Goal: Information Seeking & Learning: Get advice/opinions

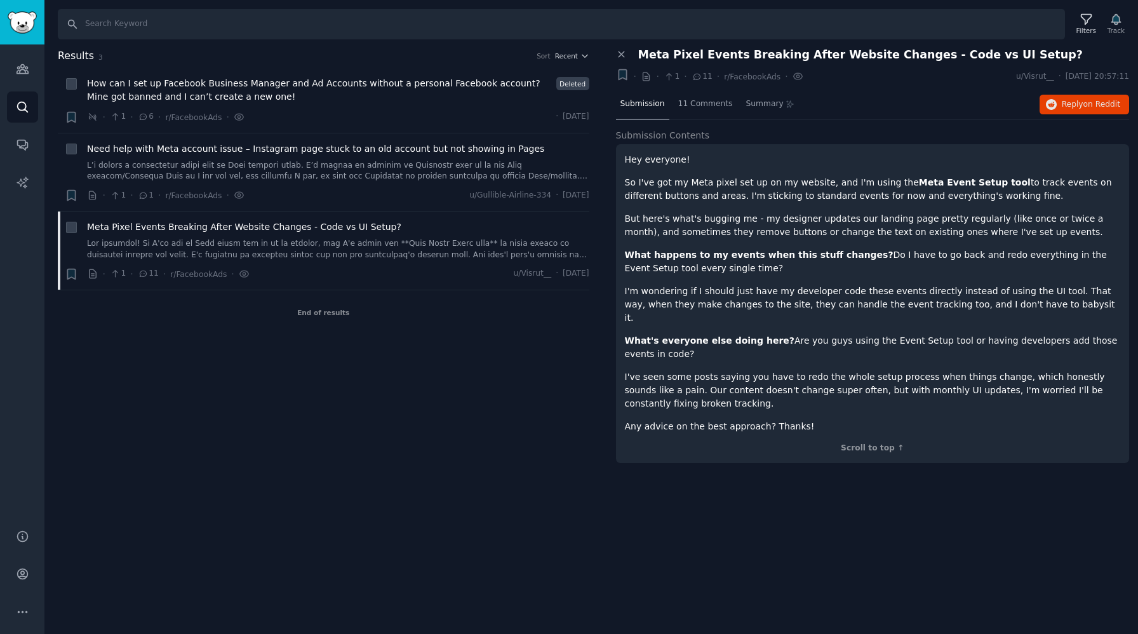
click at [351, 412] on div "Results 3 Sort Recent + How can I set up Facebook Business Manager and Ad Accou…" at bounding box center [332, 262] width 549 height 428
click at [12, 71] on link "Audiences" at bounding box center [22, 68] width 31 height 31
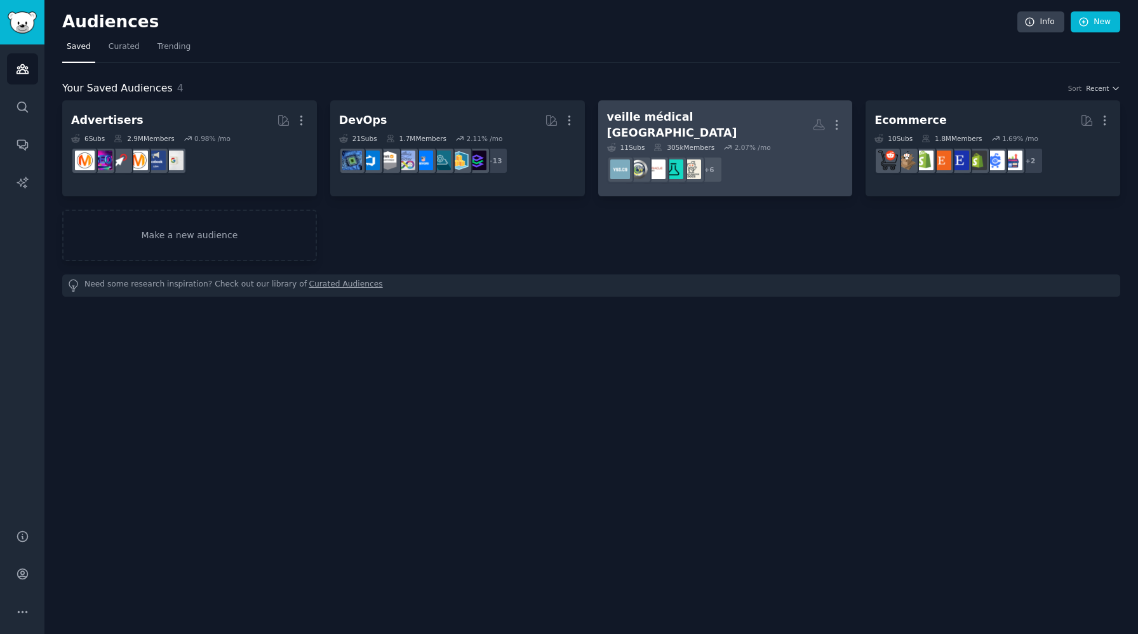
click at [763, 174] on dd "+ 6" at bounding box center [725, 170] width 237 height 36
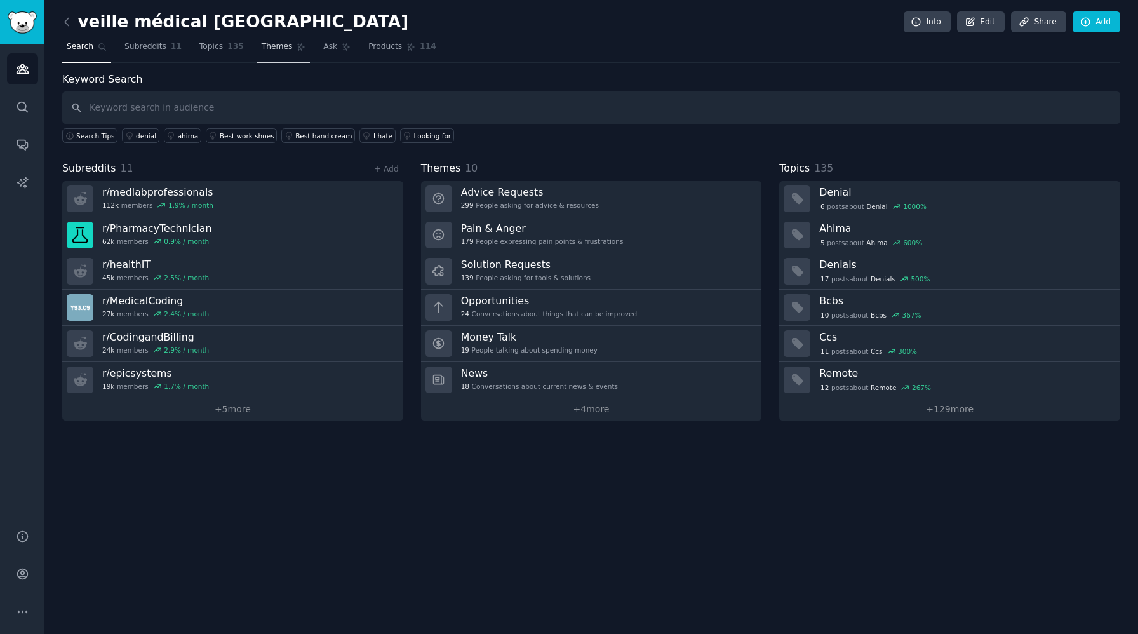
click at [274, 46] on span "Themes" at bounding box center [277, 46] width 31 height 11
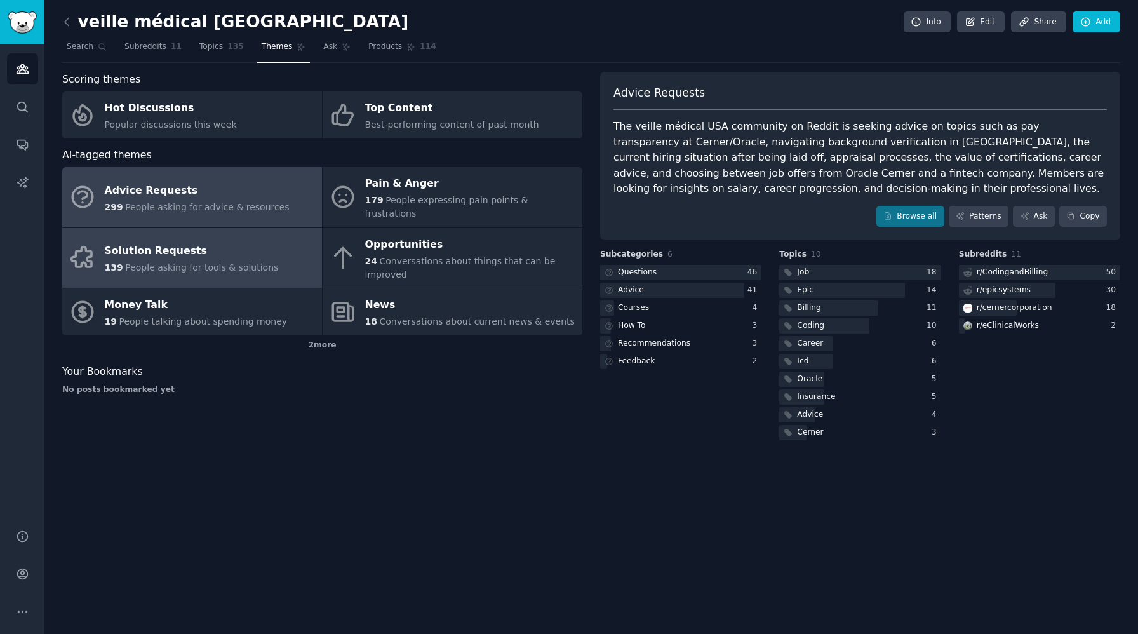
click at [225, 241] on div "Solution Requests" at bounding box center [192, 251] width 174 height 20
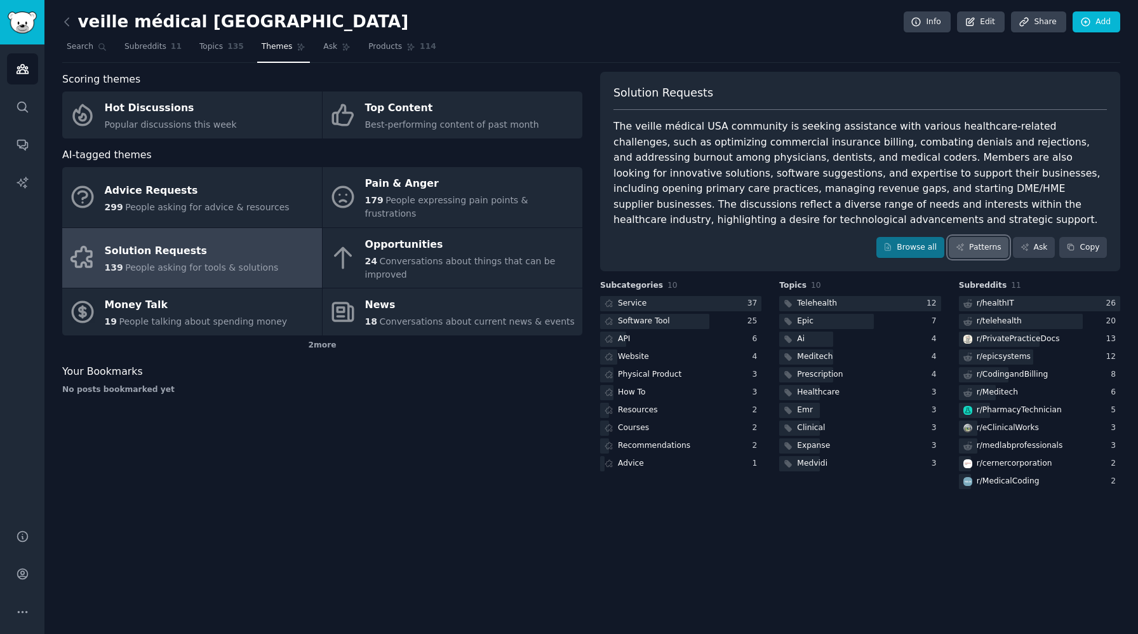
click at [986, 252] on link "Patterns" at bounding box center [979, 248] width 60 height 22
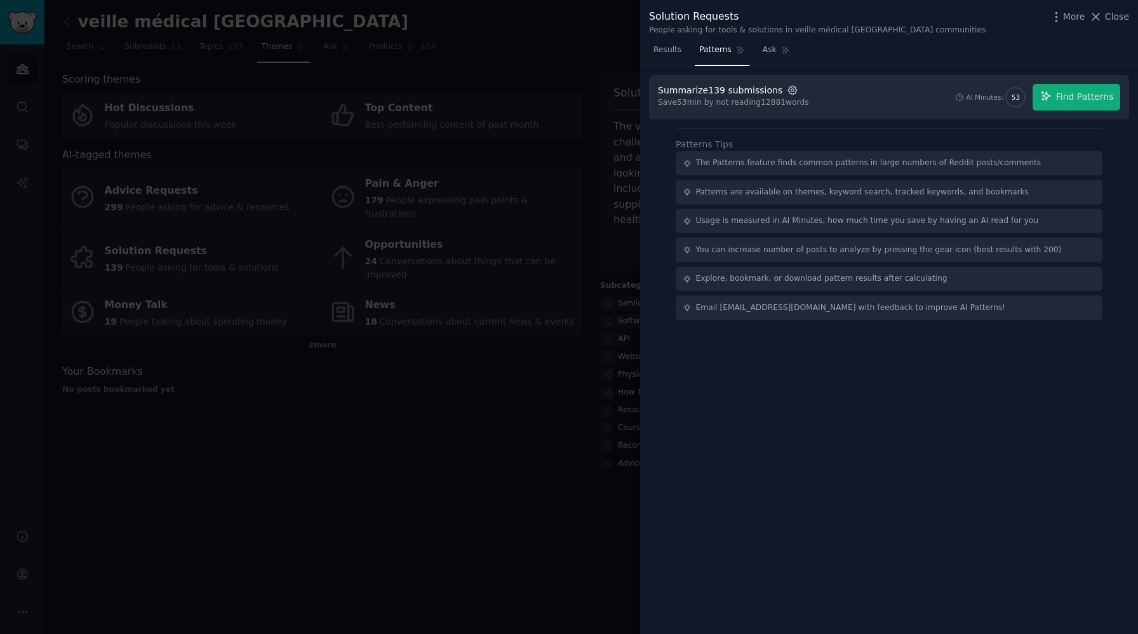
click at [787, 90] on icon "button" at bounding box center [792, 89] width 11 height 11
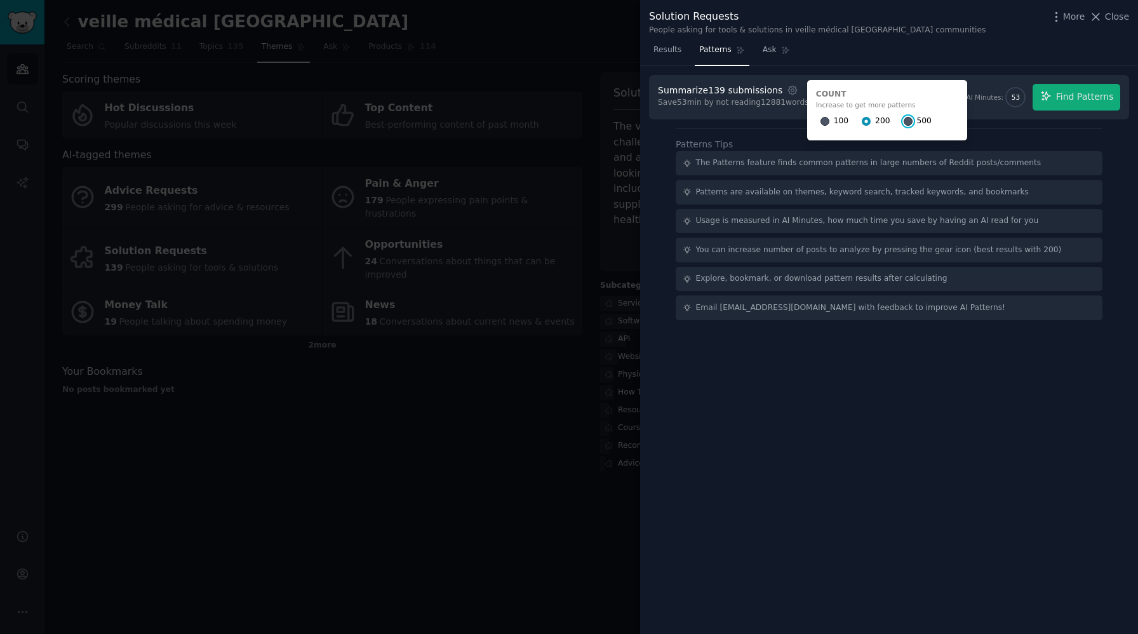
click at [904, 120] on input "500" at bounding box center [908, 121] width 9 height 9
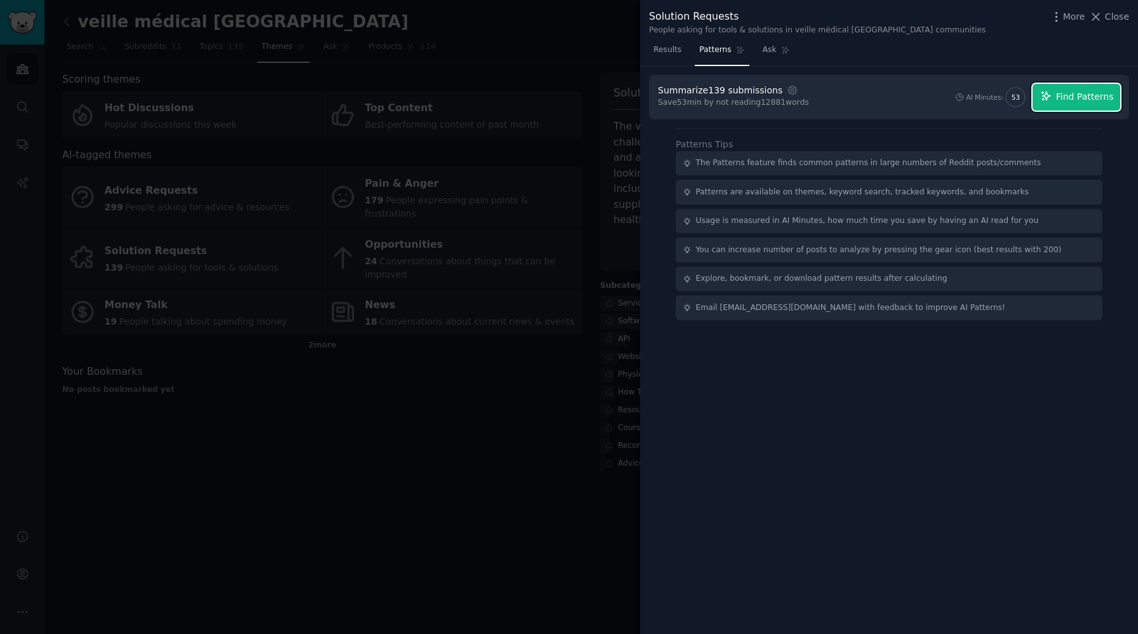
click at [1108, 97] on span "Find Patterns" at bounding box center [1085, 96] width 58 height 13
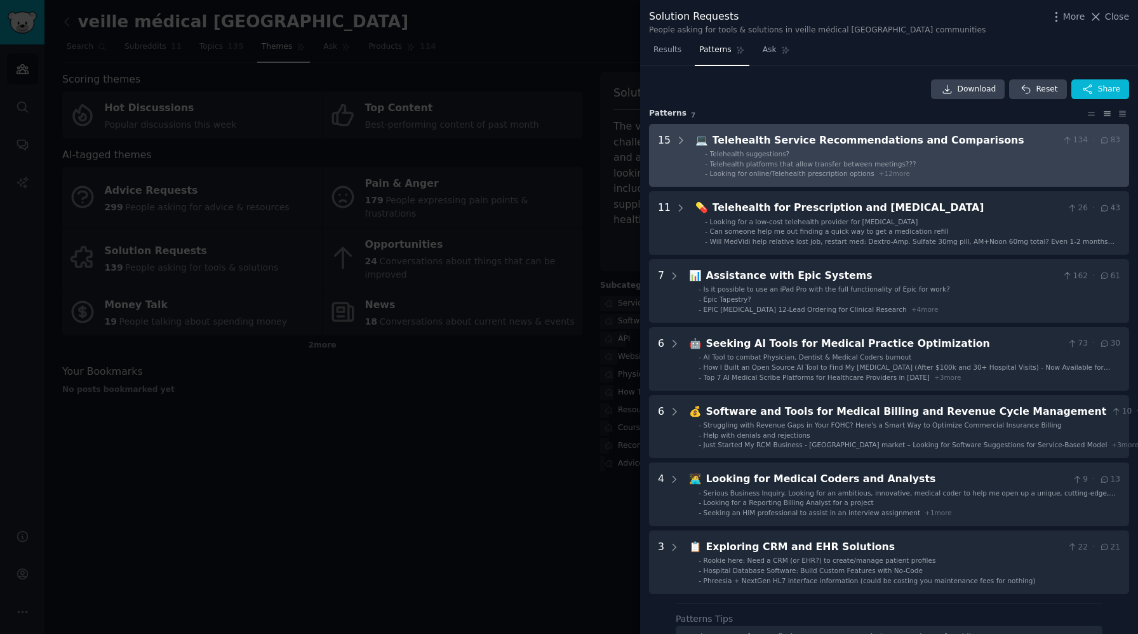
click at [887, 175] on span "+ 12 more" at bounding box center [894, 174] width 31 height 8
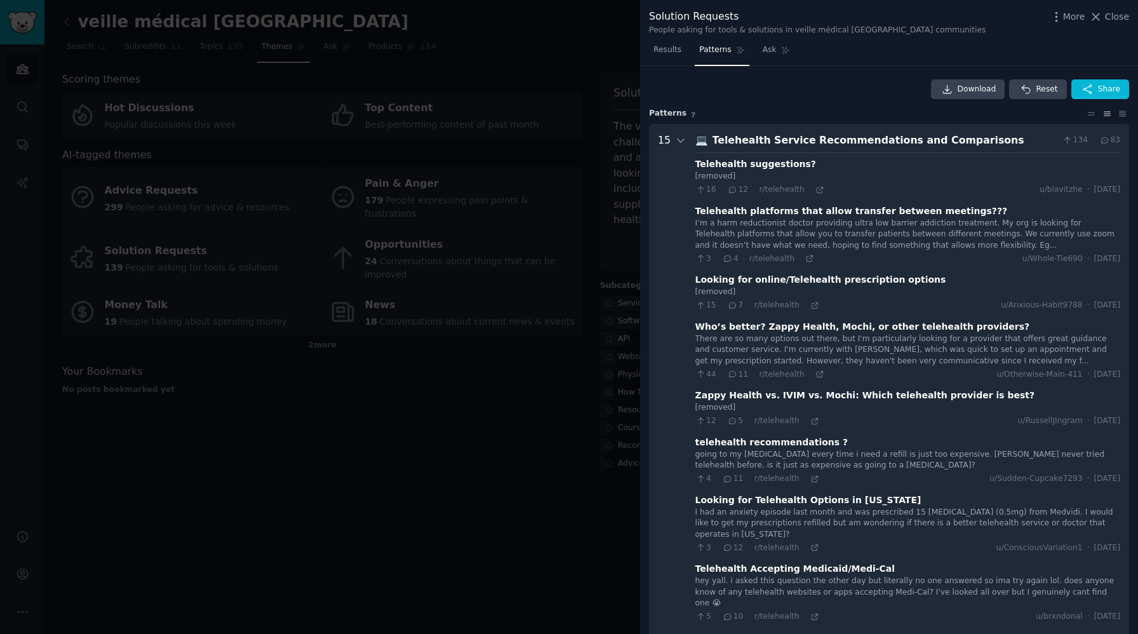
click at [958, 138] on div "Telehealth Service Recommendations and Comparisons" at bounding box center [885, 141] width 345 height 16
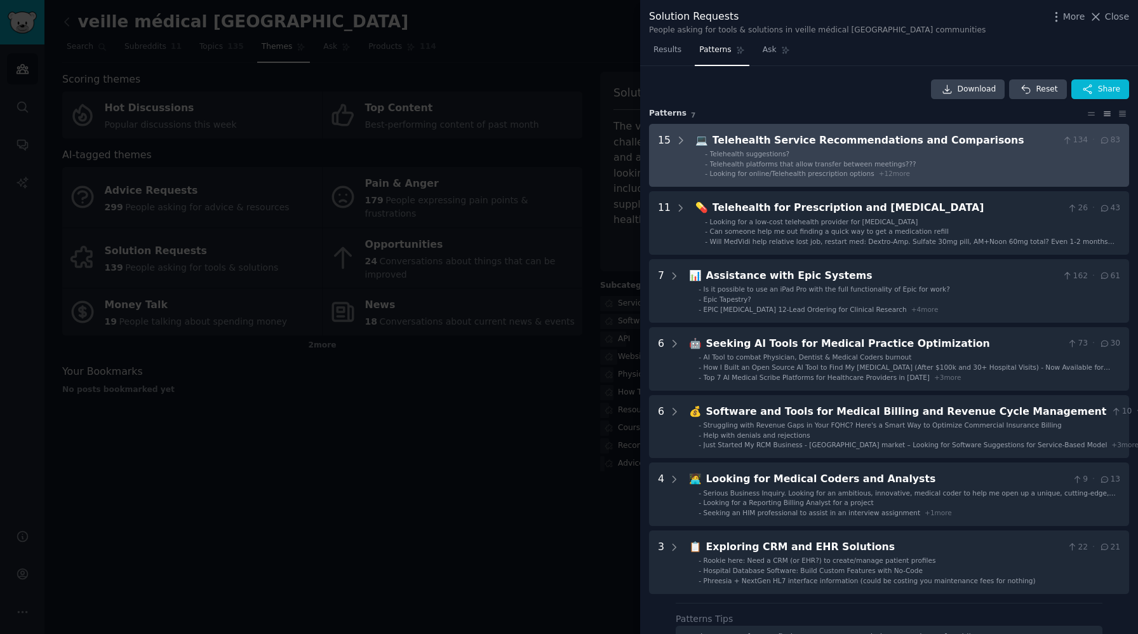
click at [958, 138] on div "Telehealth Service Recommendations and Comparisons" at bounding box center [885, 141] width 345 height 16
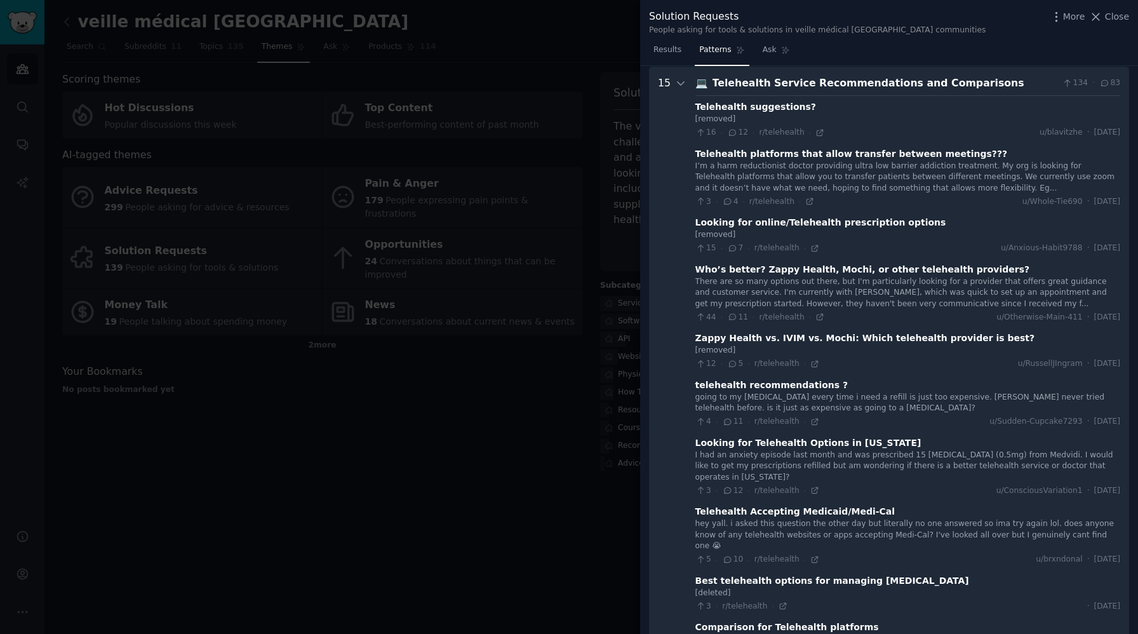
scroll to position [58, 0]
click at [963, 83] on div "Telehealth Service Recommendations and Comparisons" at bounding box center [885, 83] width 345 height 16
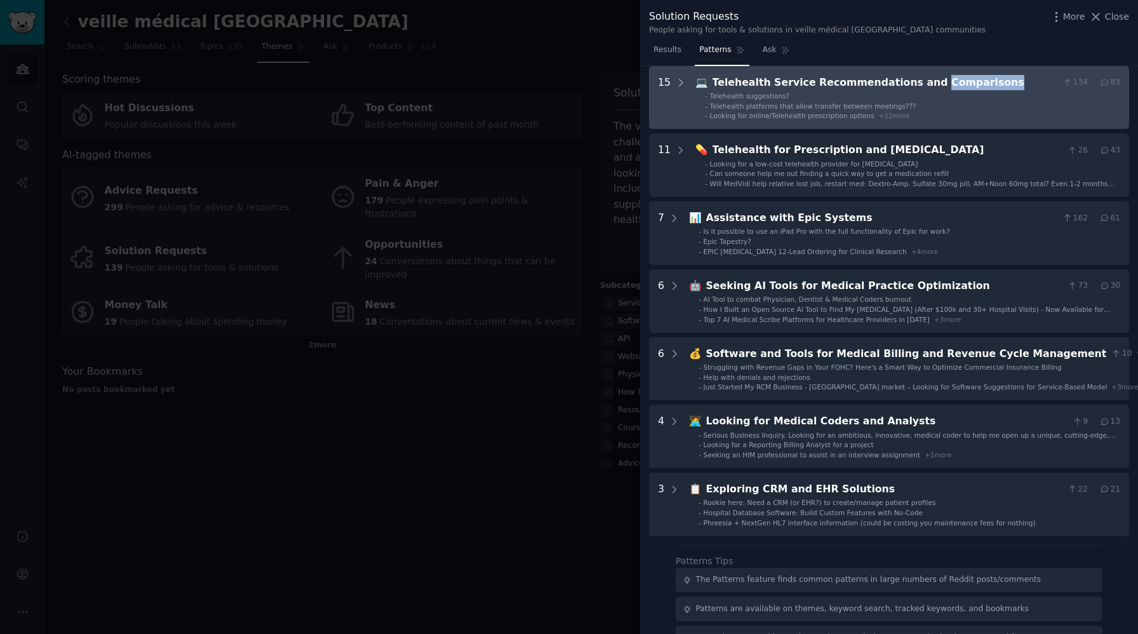
click at [963, 83] on div "Telehealth Service Recommendations and Comparisons" at bounding box center [885, 83] width 345 height 16
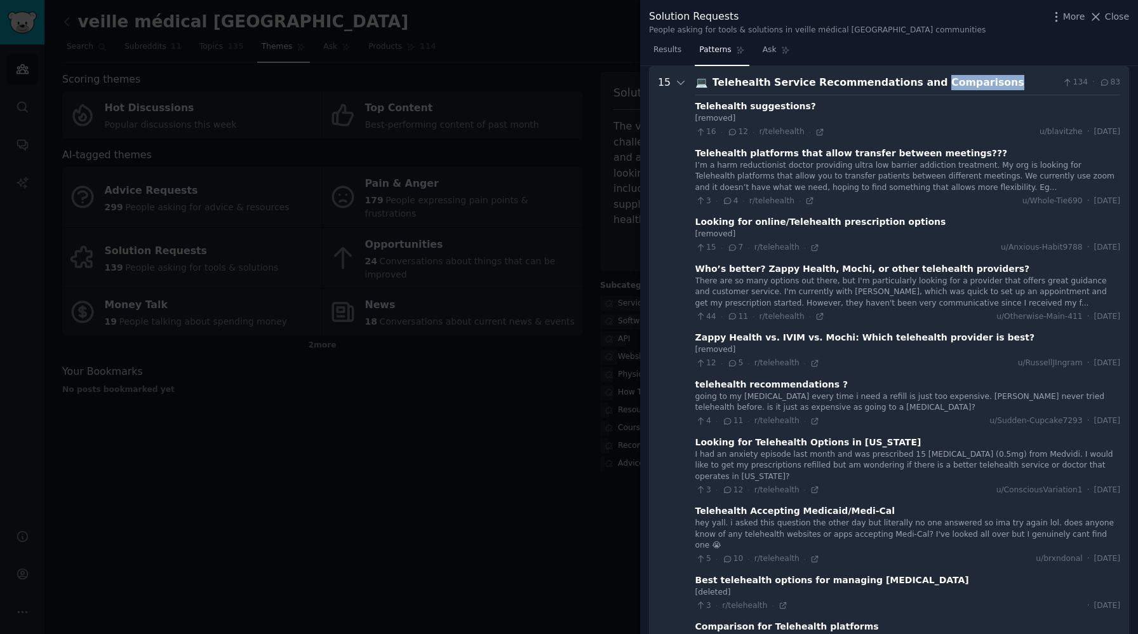
click at [963, 83] on div "Telehealth Service Recommendations and Comparisons" at bounding box center [885, 83] width 345 height 16
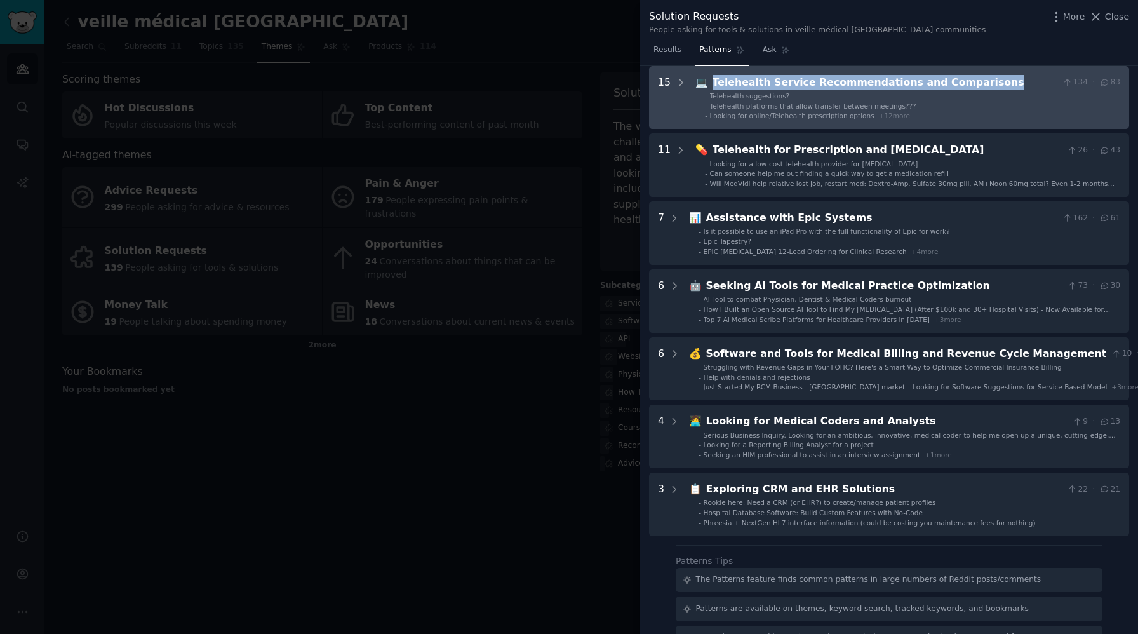
drag, startPoint x: 979, startPoint y: 79, endPoint x: 707, endPoint y: 86, distance: 271.3
click at [713, 86] on div "Telehealth Service Recommendations and Comparisons" at bounding box center [885, 83] width 345 height 16
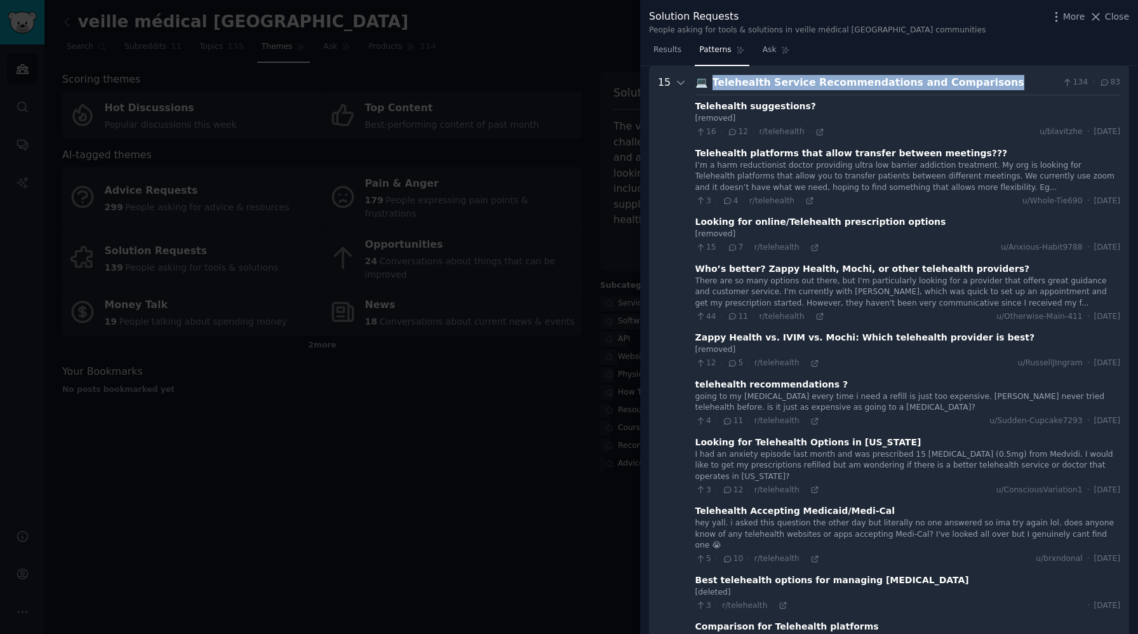
copy div "Telehealth Service Recommendations and Comparisons"
click at [695, 109] on div "Telehealth suggestions?" at bounding box center [755, 106] width 121 height 13
click at [758, 122] on div "[removed]" at bounding box center [907, 118] width 425 height 11
click at [756, 110] on div "Telehealth suggestions?" at bounding box center [755, 106] width 121 height 13
click at [711, 104] on div "Telehealth suggestions?" at bounding box center [755, 106] width 121 height 13
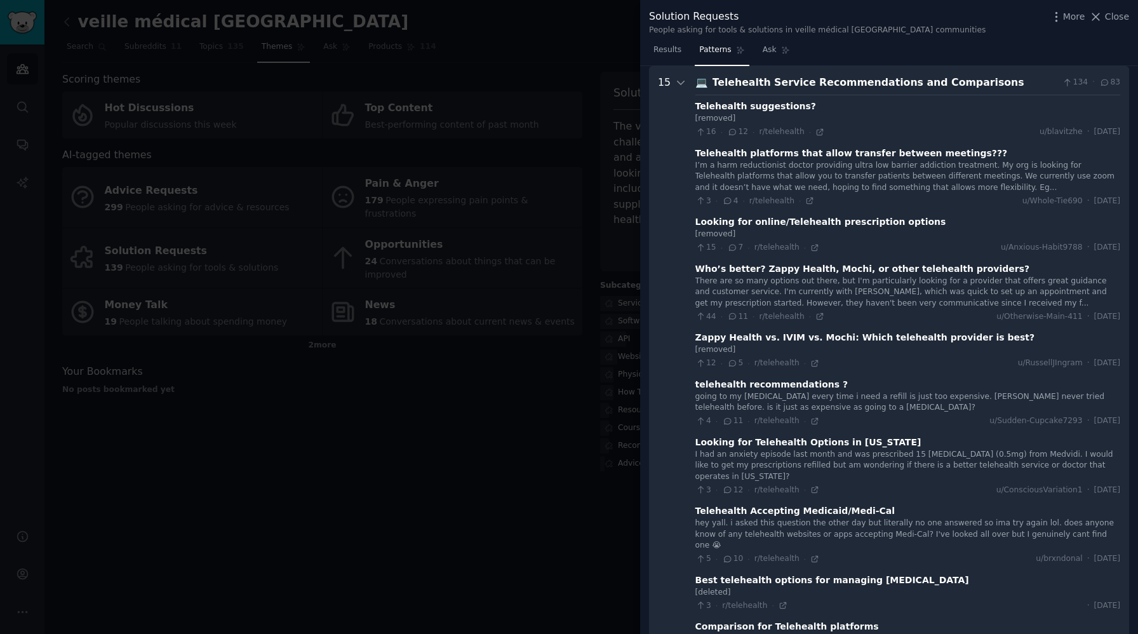
click at [796, 86] on div "Telehealth Service Recommendations and Comparisons" at bounding box center [885, 83] width 345 height 16
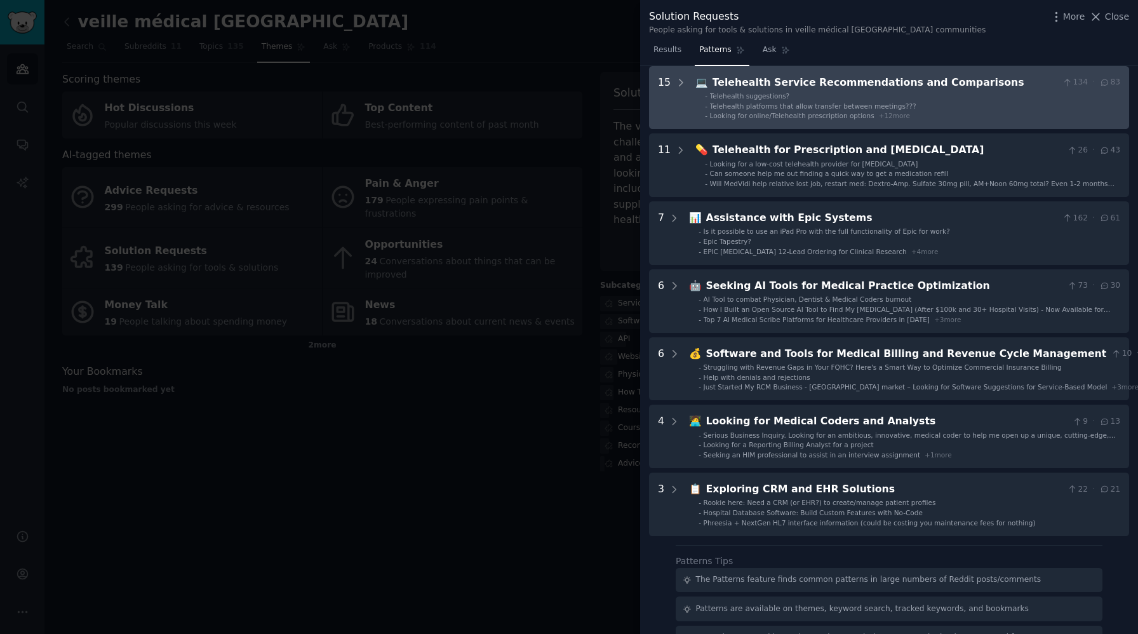
click at [796, 86] on div "Telehealth Service Recommendations and Comparisons" at bounding box center [885, 83] width 345 height 16
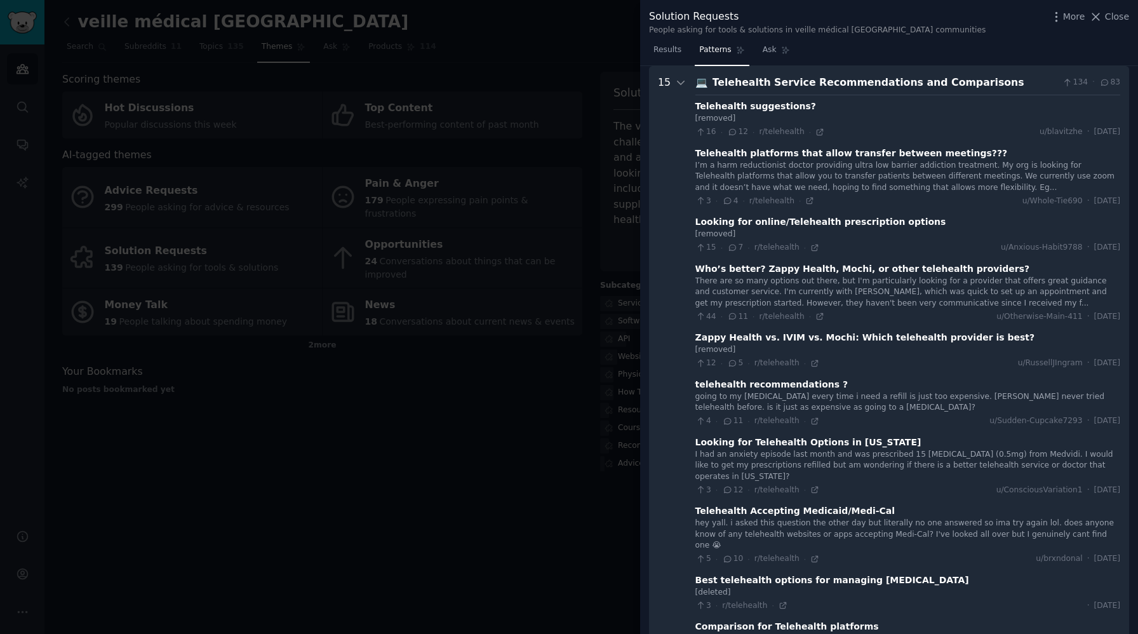
click at [730, 111] on div "Telehealth suggestions?" at bounding box center [755, 106] width 121 height 13
click at [706, 124] on div "[removed] 16 · 12 · r/telehealth · u/blavitzhe · [DATE]" at bounding box center [907, 125] width 425 height 25
drag, startPoint x: 694, startPoint y: 104, endPoint x: 807, endPoint y: 107, distance: 113.7
click at [807, 107] on div "Telehealth suggestions?" at bounding box center [907, 106] width 425 height 13
copy div "Telehealth suggestions?"
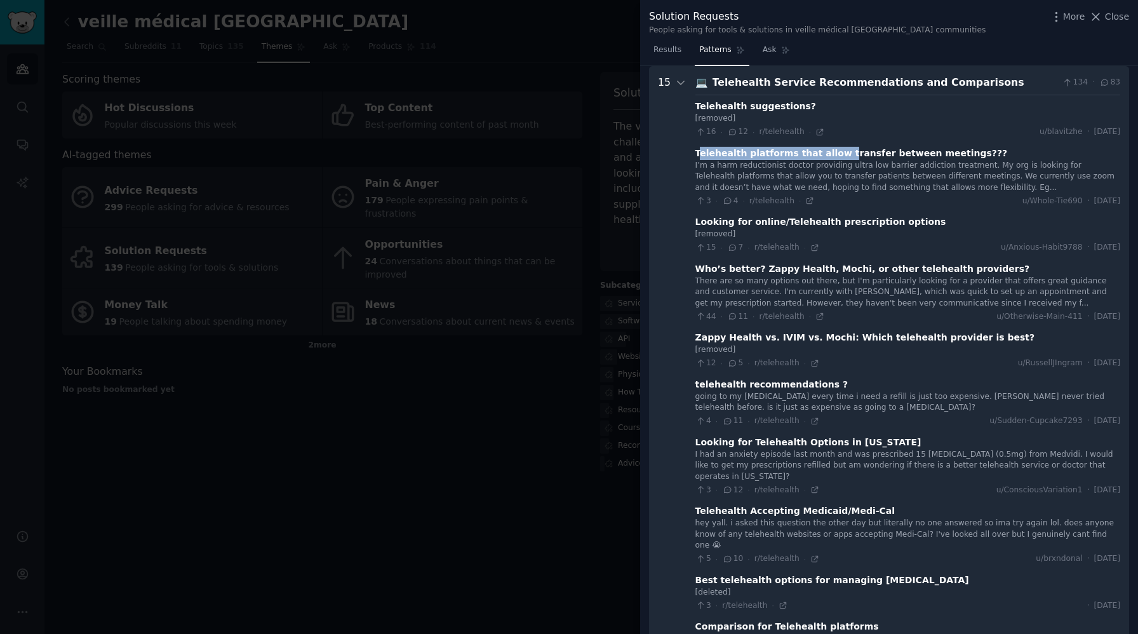
drag, startPoint x: 696, startPoint y: 156, endPoint x: 831, endPoint y: 157, distance: 134.6
click at [831, 157] on div "Telehealth platforms that allow transfer between meetings???" at bounding box center [851, 153] width 312 height 13
click at [918, 196] on div "3 · 4 · r/telehealth · u/Whole-Tie690 · [DATE]" at bounding box center [907, 201] width 425 height 11
click at [941, 189] on div "I’m a harm reductionist doctor providing ultra low barrier addiction treatment.…" at bounding box center [907, 177] width 425 height 34
click at [862, 175] on div "I’m a harm reductionist doctor providing ultra low barrier addiction treatment.…" at bounding box center [907, 177] width 425 height 34
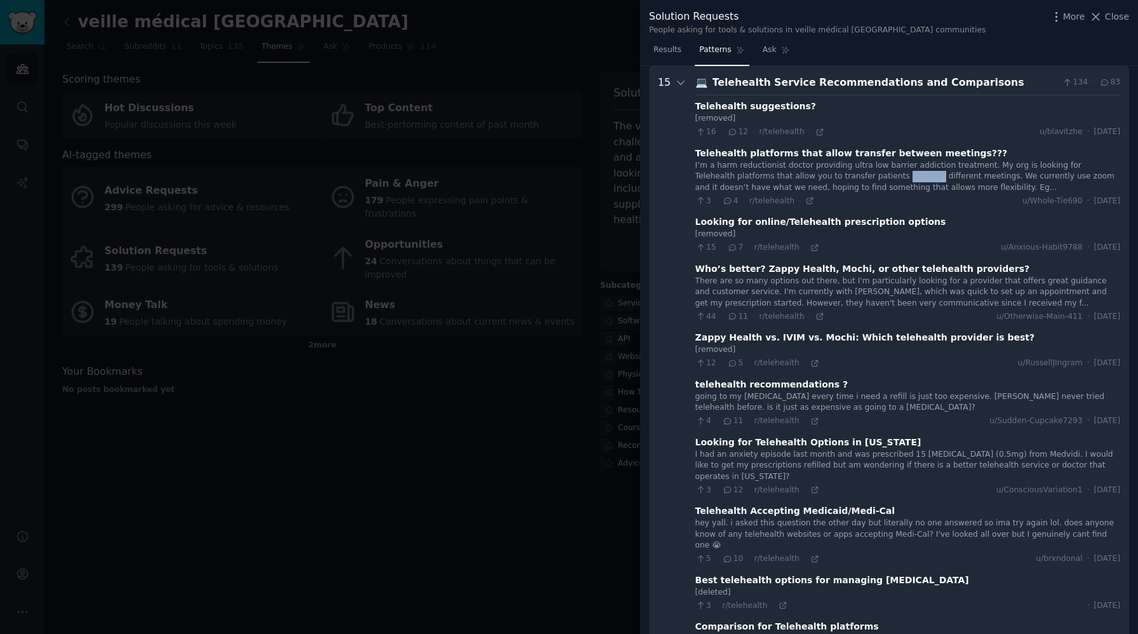
click at [862, 175] on div "I’m a harm reductionist doctor providing ultra low barrier addiction treatment.…" at bounding box center [907, 177] width 425 height 34
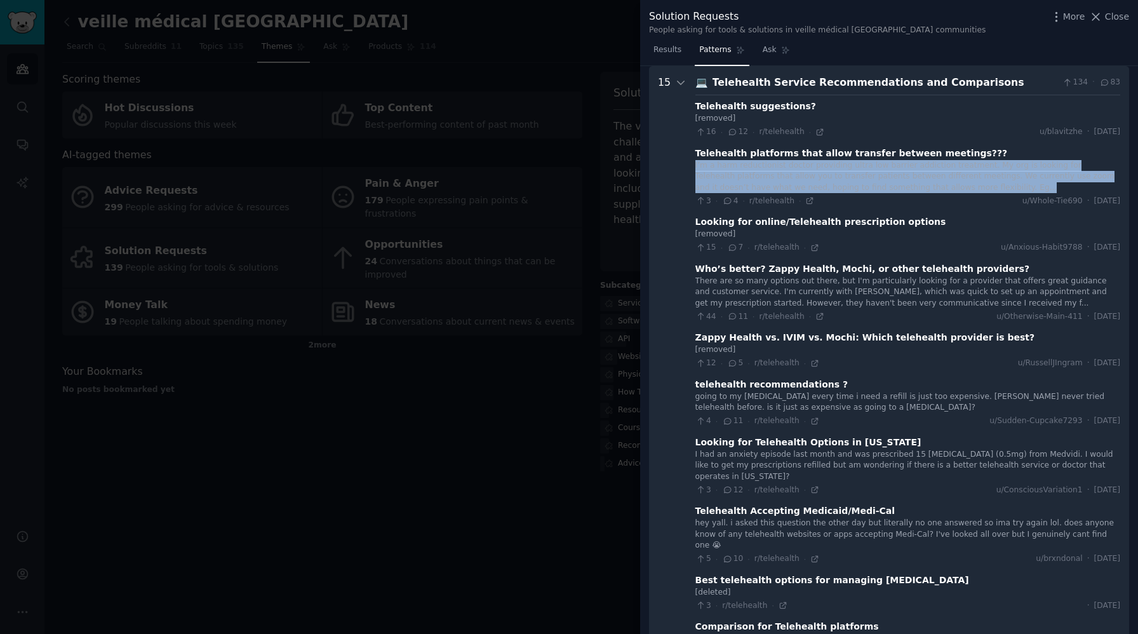
click at [862, 175] on div "I’m a harm reductionist doctor providing ultra low barrier addiction treatment.…" at bounding box center [907, 177] width 425 height 34
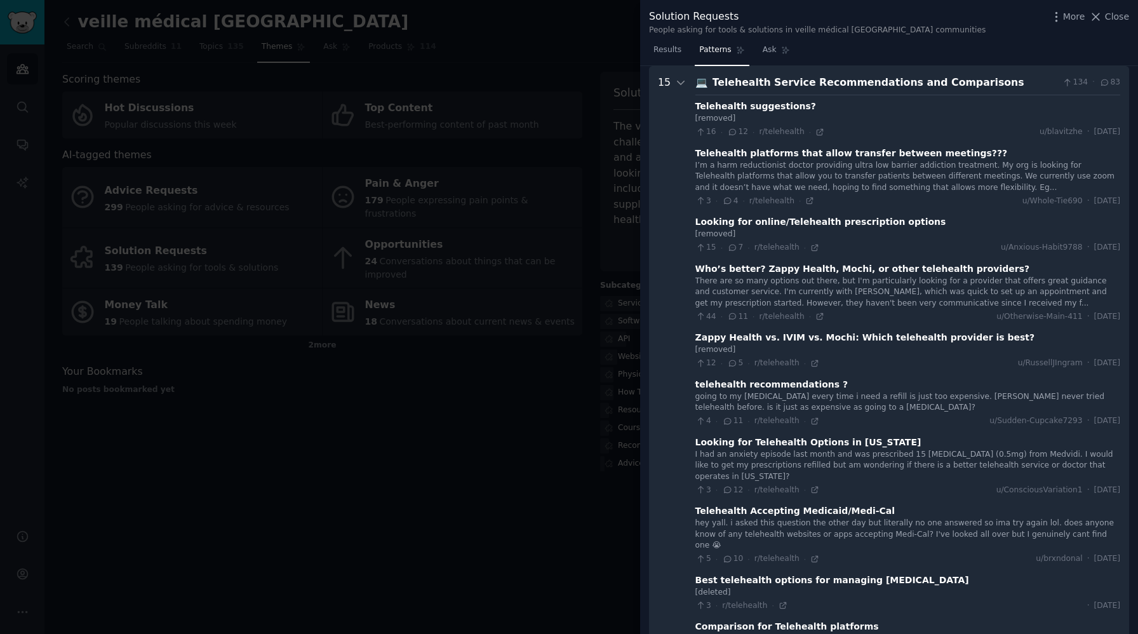
click at [890, 189] on div "I’m a harm reductionist doctor providing ultra low barrier addiction treatment.…" at bounding box center [907, 177] width 425 height 34
click at [948, 187] on div "I’m a harm reductionist doctor providing ultra low barrier addiction treatment.…" at bounding box center [907, 177] width 425 height 34
click at [891, 152] on div "Telehealth platforms that allow transfer between meetings???" at bounding box center [851, 153] width 312 height 13
click at [672, 44] on span "Results" at bounding box center [667, 49] width 28 height 11
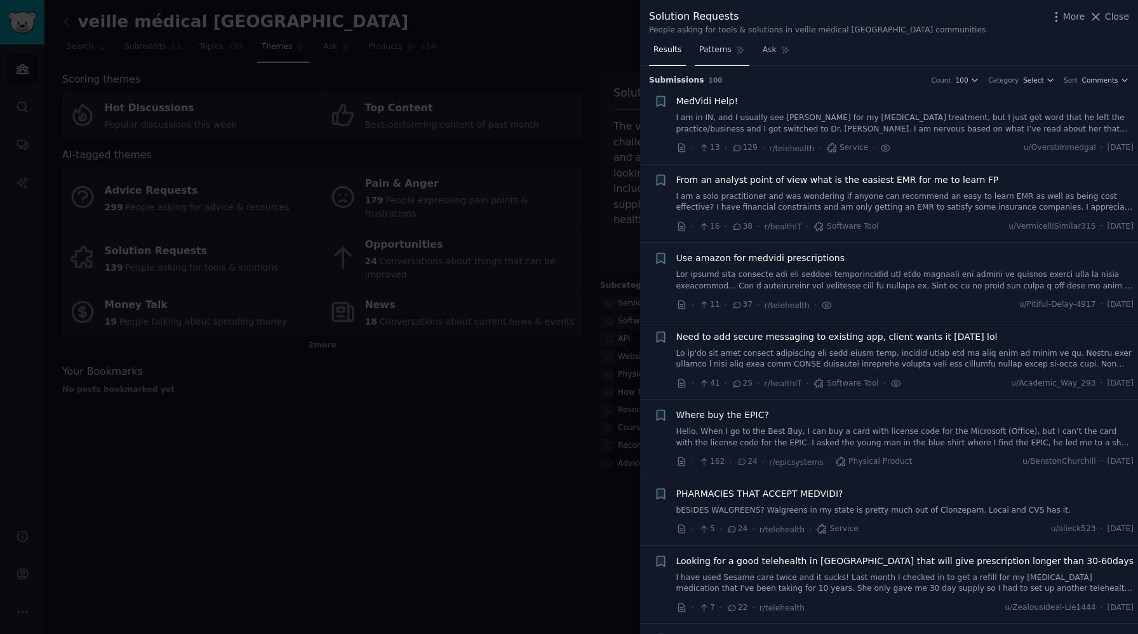
click at [706, 54] on span "Patterns" at bounding box center [715, 49] width 32 height 11
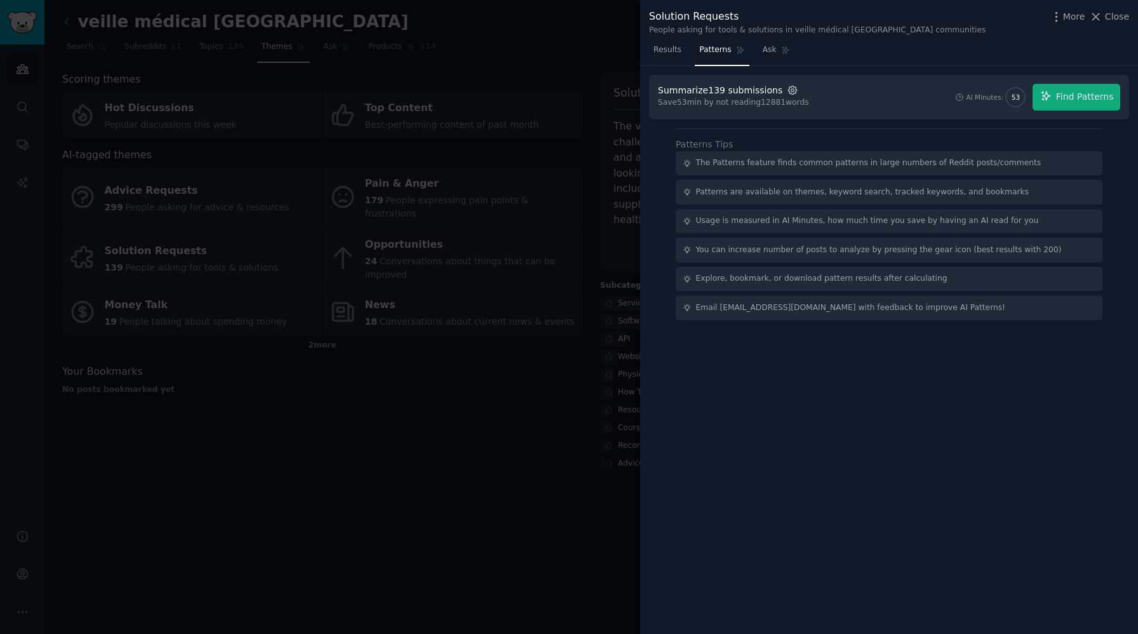
click at [787, 91] on icon "button" at bounding box center [792, 89] width 11 height 11
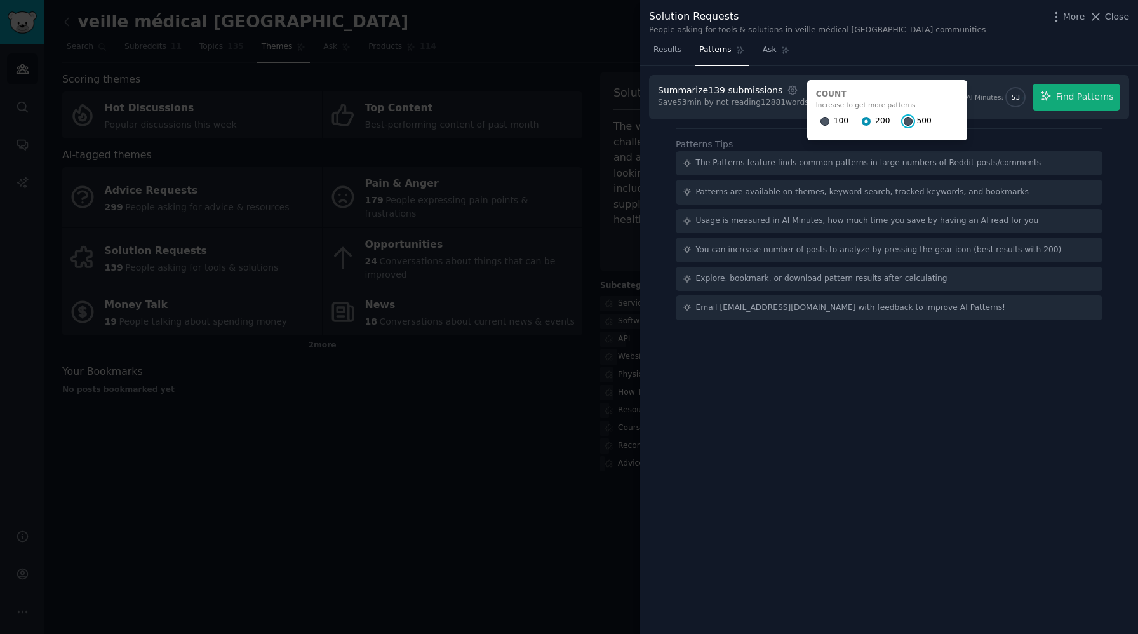
click at [904, 121] on input "500" at bounding box center [908, 121] width 9 height 9
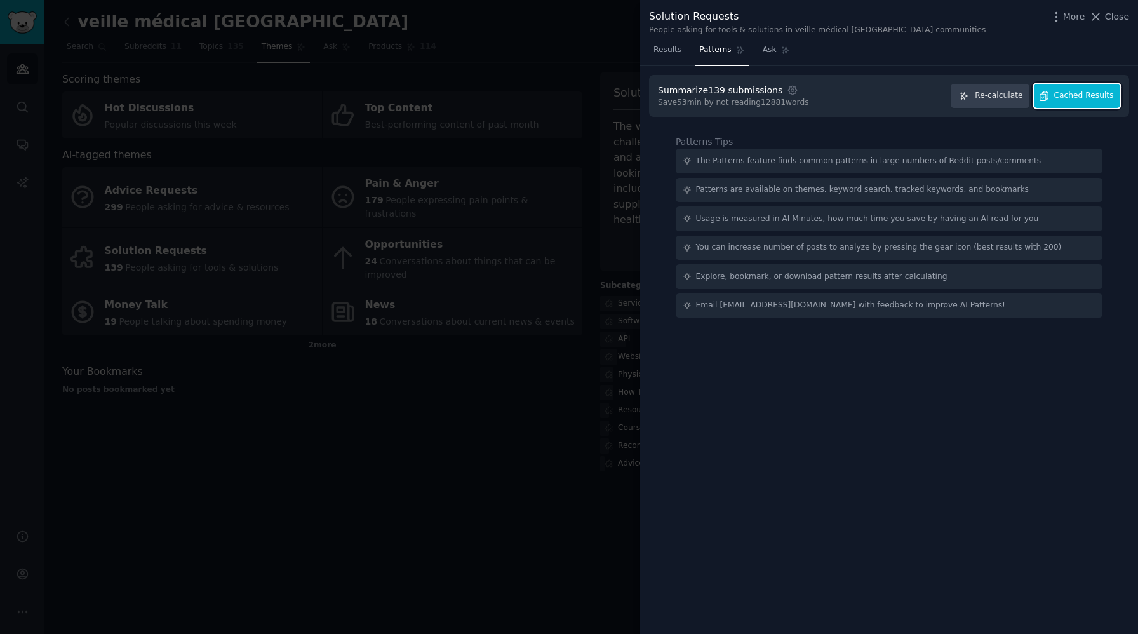
click at [1071, 95] on span "Cached Results" at bounding box center [1084, 95] width 60 height 11
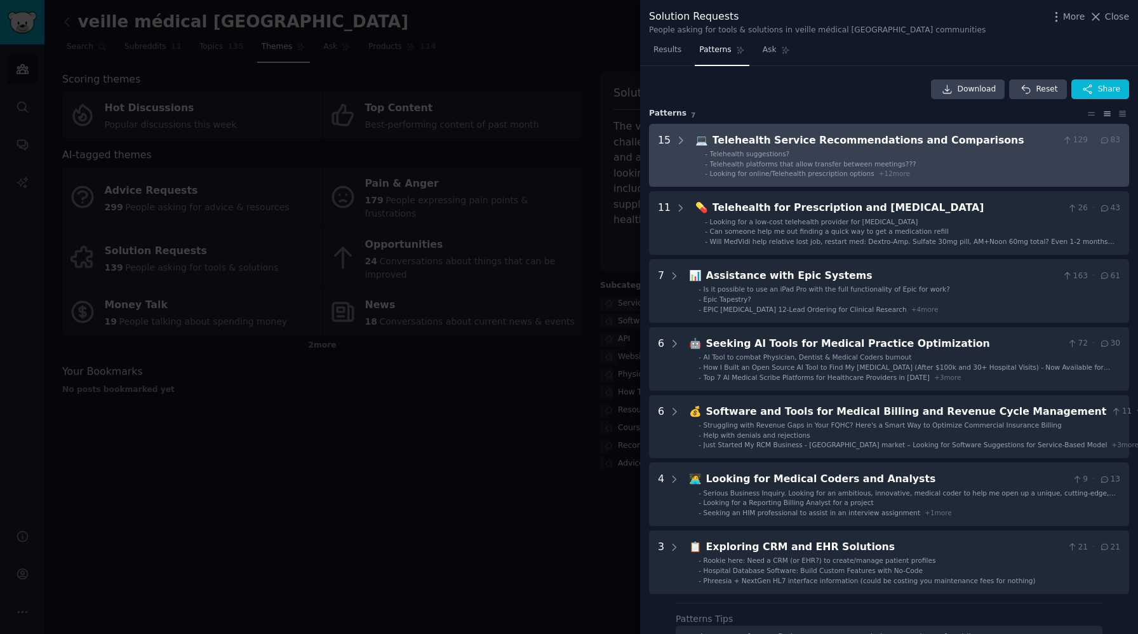
click at [838, 147] on div "Telehealth Service Recommendations and Comparisons" at bounding box center [885, 141] width 345 height 16
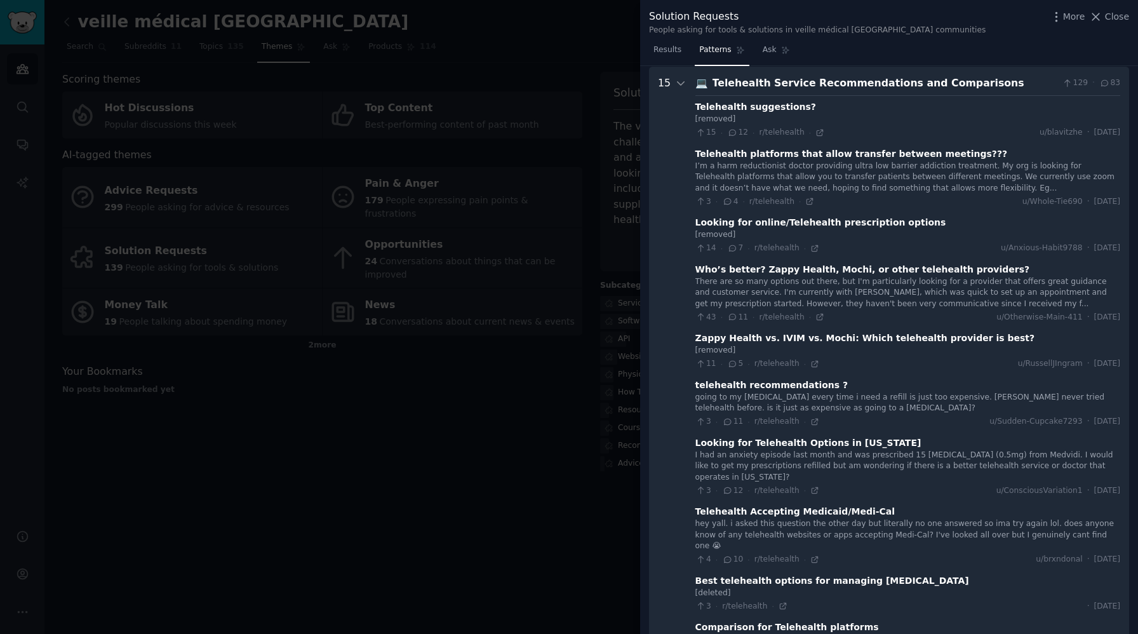
scroll to position [58, 0]
click at [908, 168] on div "I’m a harm reductionist doctor providing ultra low barrier addiction treatment.…" at bounding box center [907, 177] width 425 height 34
click at [788, 84] on div "Telehealth Service Recommendations and Comparisons" at bounding box center [885, 83] width 345 height 16
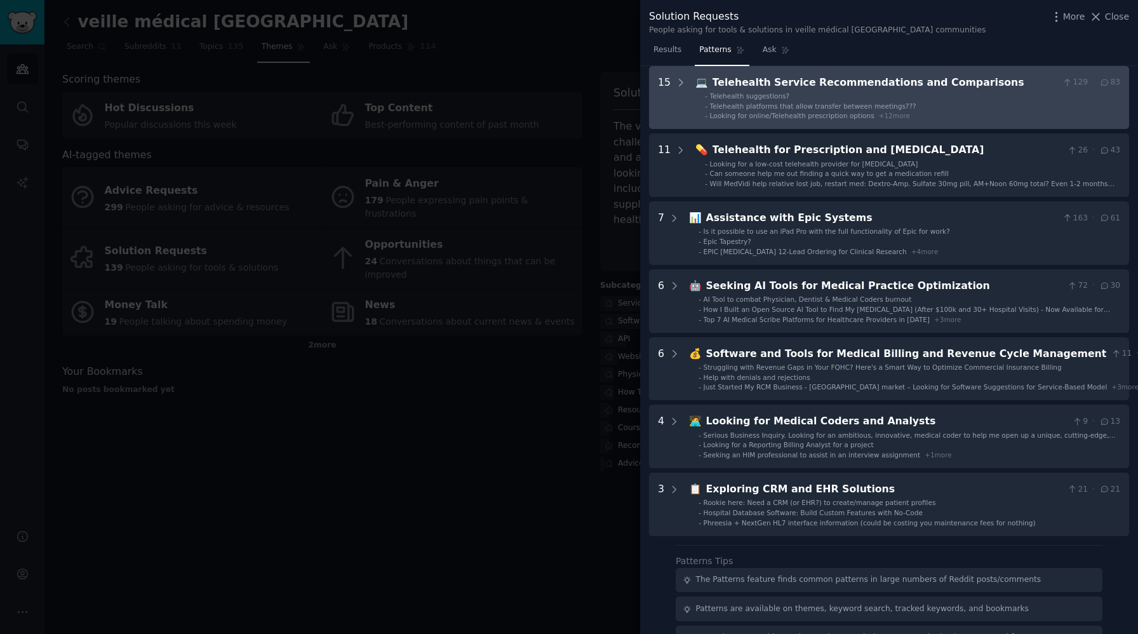
click at [788, 84] on div "Telehealth Service Recommendations and Comparisons" at bounding box center [885, 83] width 345 height 16
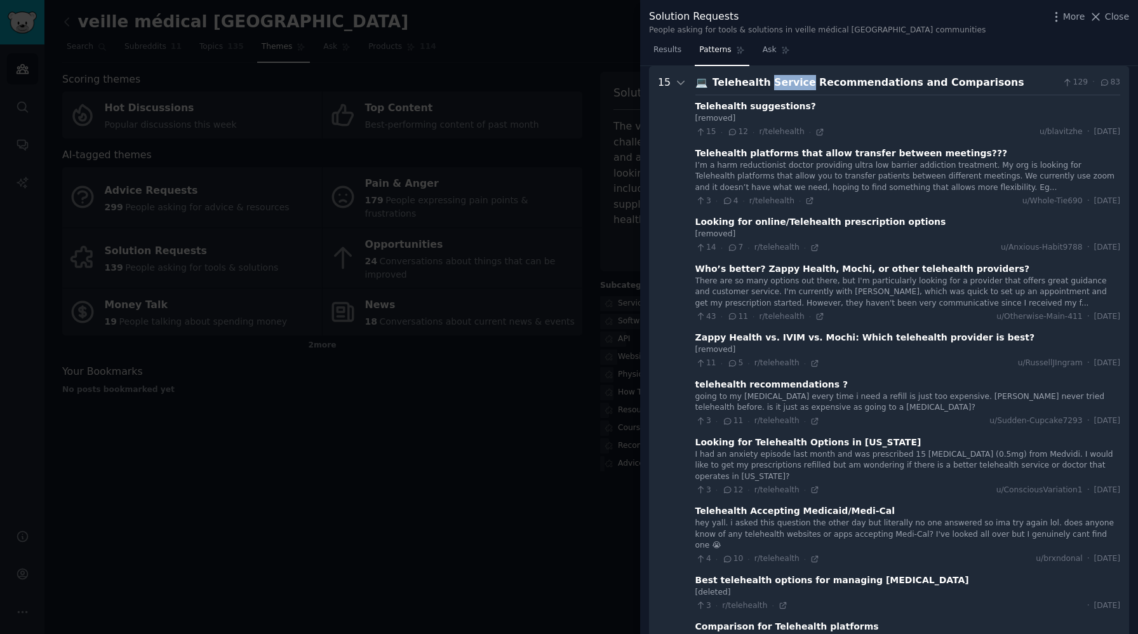
click at [788, 84] on div "Telehealth Service Recommendations and Comparisons" at bounding box center [885, 83] width 345 height 16
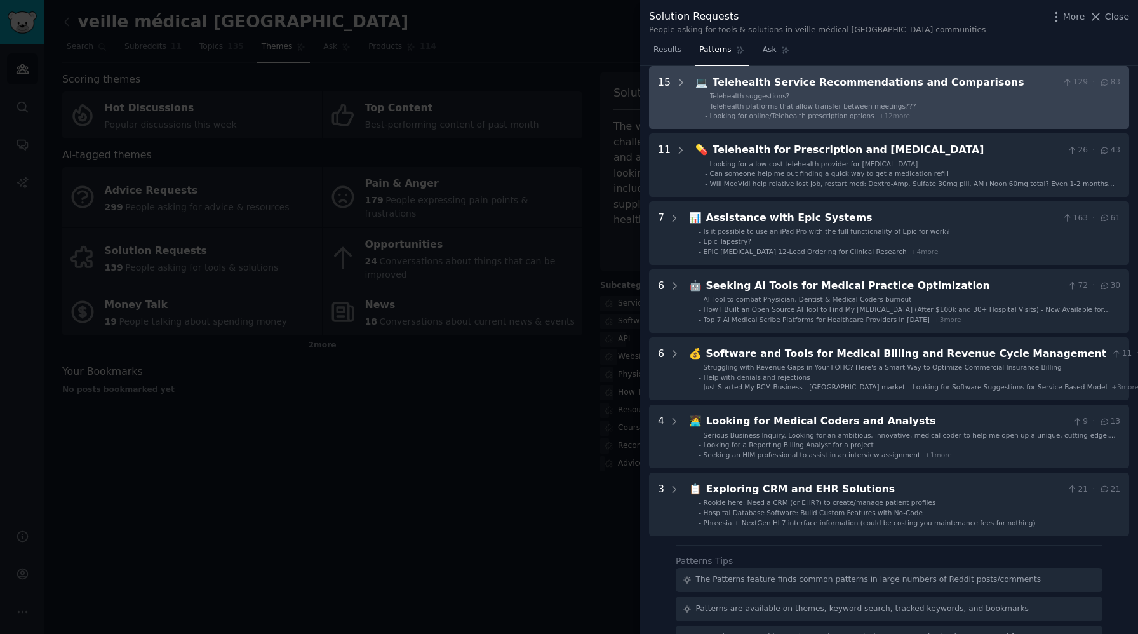
click at [890, 116] on span "+ 12 more" at bounding box center [894, 116] width 31 height 8
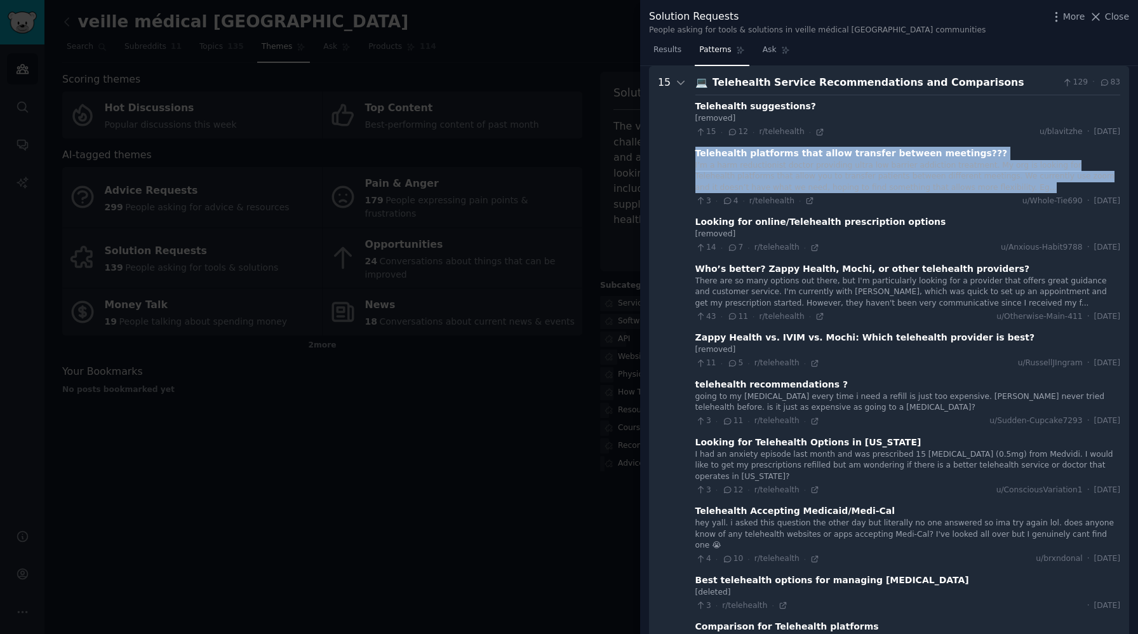
drag, startPoint x: 694, startPoint y: 153, endPoint x: 967, endPoint y: 187, distance: 274.5
click at [967, 187] on div "Telehealth platforms that allow transfer between meetings??? I’m a harm reducti…" at bounding box center [907, 177] width 425 height 60
copy div "Telehealth platforms that allow transfer between meetings??? I’m a harm reducti…"
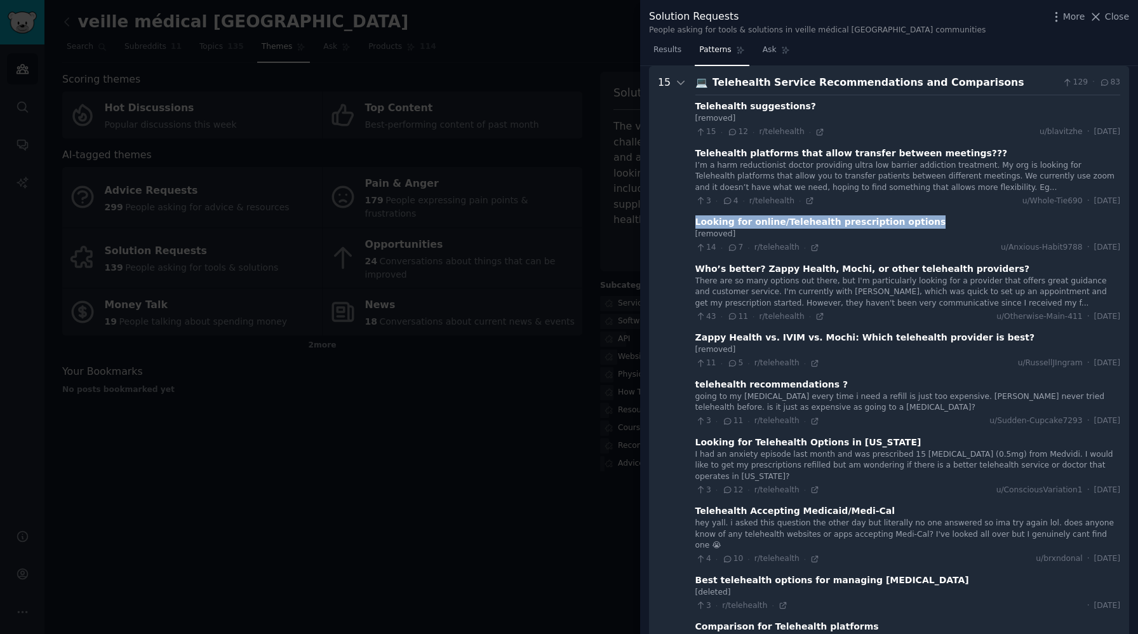
drag, startPoint x: 690, startPoint y: 223, endPoint x: 916, endPoint y: 224, distance: 226.1
click at [916, 224] on Comparisons "15 💻 Telehealth Service Recommendations and Comparisons 129 · 83 Telehealth sug…" at bounding box center [889, 537] width 480 height 942
copy div "Looking for online/Telehealth prescription options"
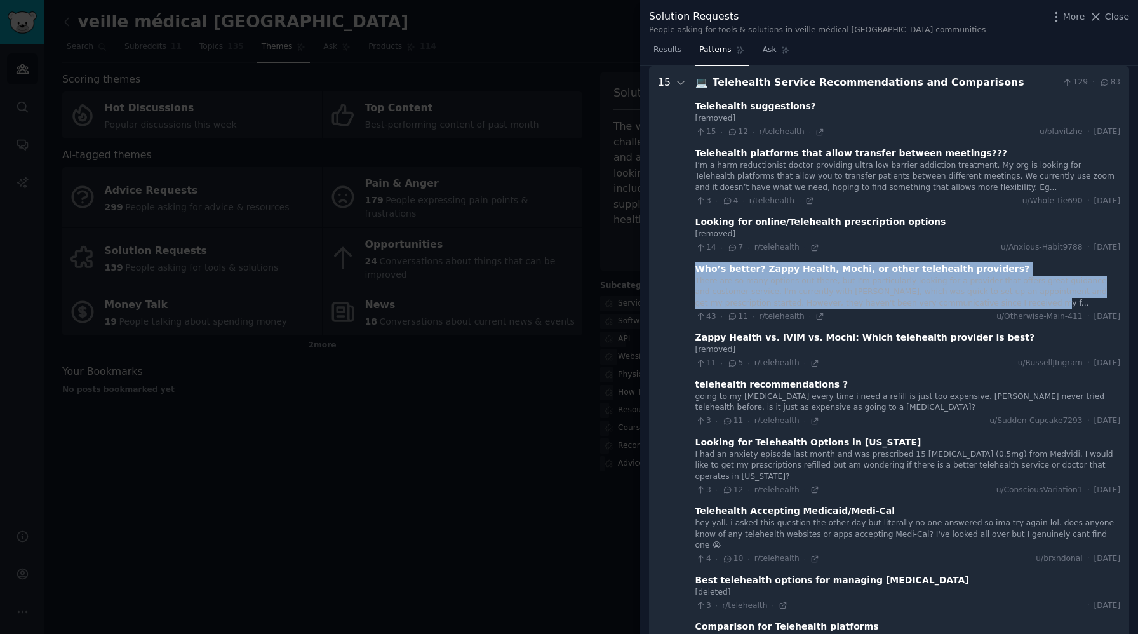
drag, startPoint x: 694, startPoint y: 269, endPoint x: 985, endPoint y: 300, distance: 292.6
click at [985, 300] on div "Who’s better? Zappy Health, Mochi, or other telehealth providers? There are so …" at bounding box center [907, 292] width 425 height 60
copy div "Who’s better? Zappy Health, Mochi, or other telehealth providers? There are so …"
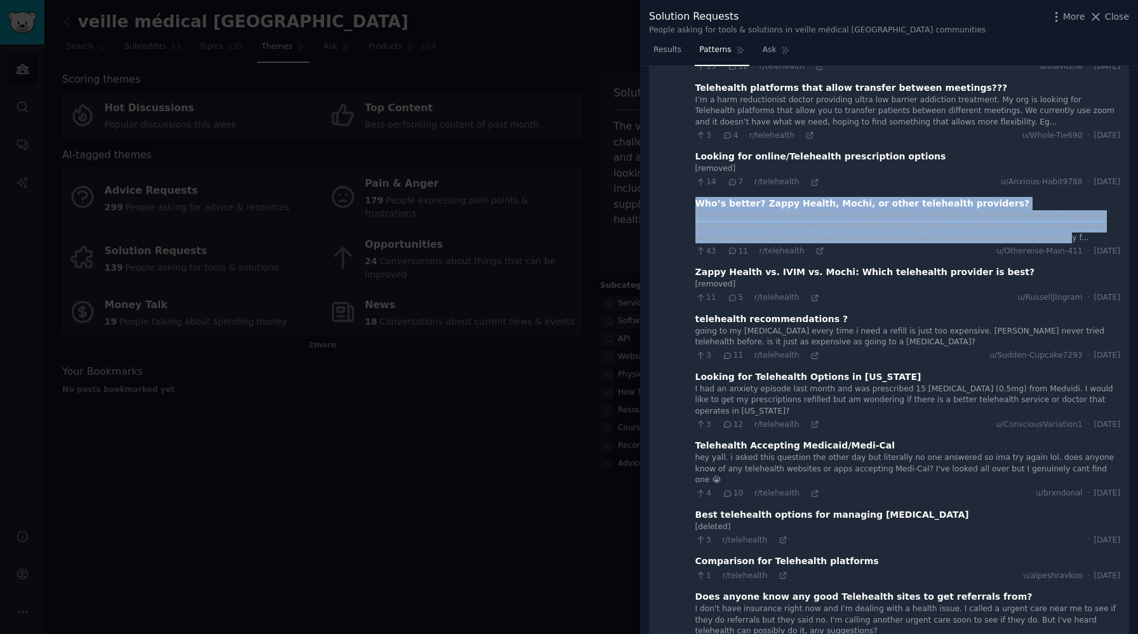
scroll to position [126, 0]
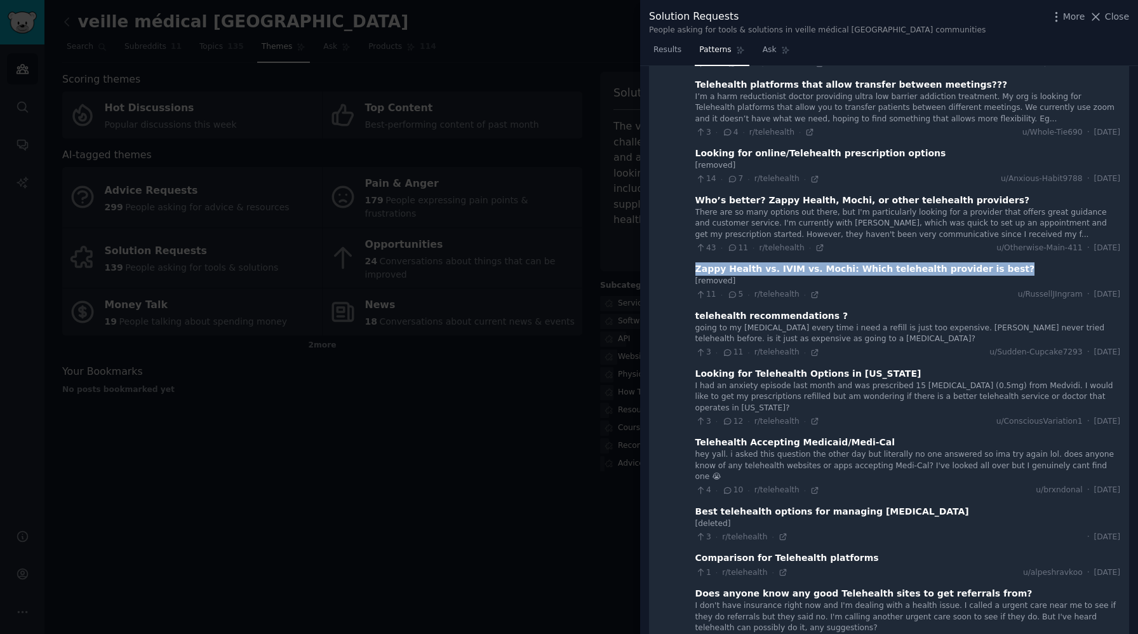
drag, startPoint x: 694, startPoint y: 268, endPoint x: 990, endPoint y: 272, distance: 296.0
click at [990, 272] on div "Zappy Health vs. IVIM vs. Mochi: Which telehealth provider is best?" at bounding box center [907, 268] width 425 height 13
copy div "Zappy Health vs. IVIM vs. Mochi: Which telehealth provider is best?"
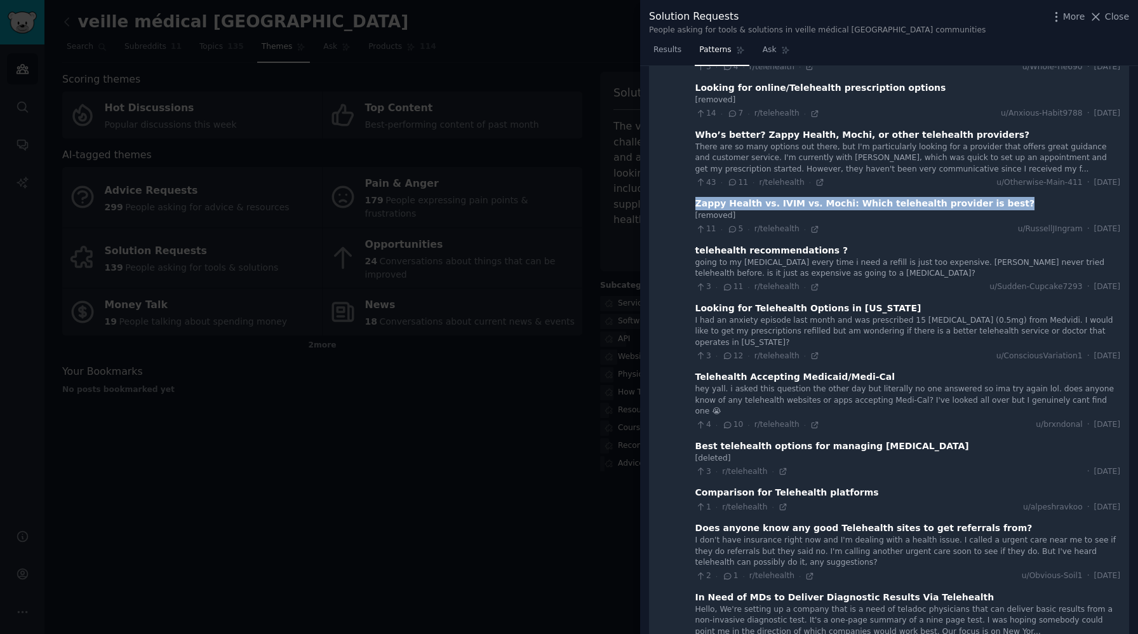
scroll to position [198, 0]
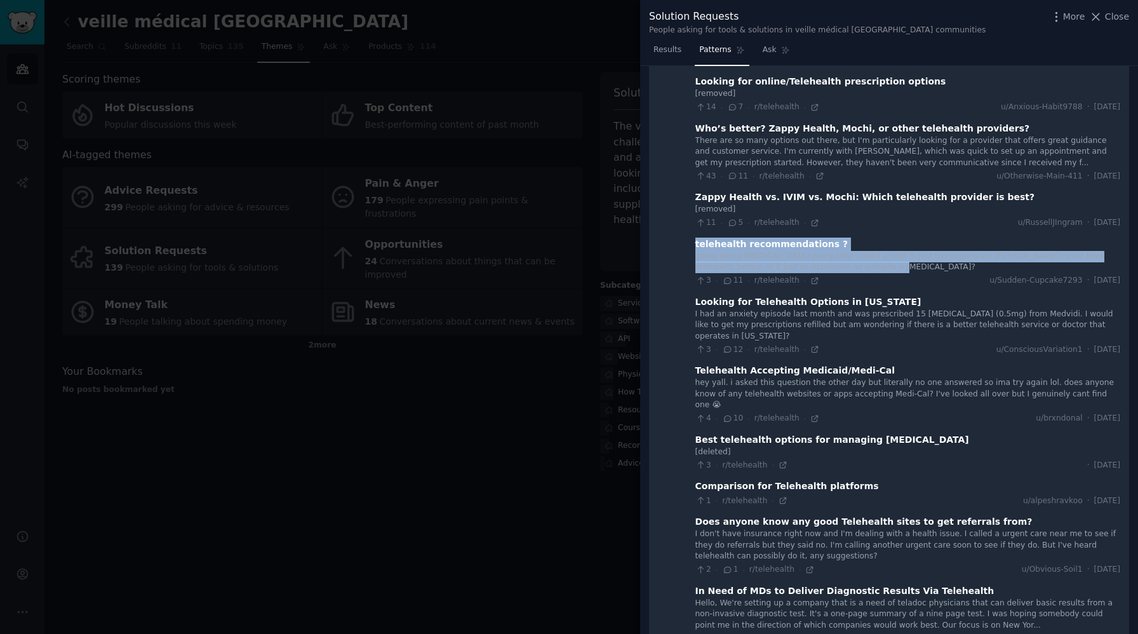
drag, startPoint x: 694, startPoint y: 246, endPoint x: 854, endPoint y: 265, distance: 161.2
click at [854, 265] on div "telehealth recommendations ? going to my [MEDICAL_DATA] every time i need a ref…" at bounding box center [907, 262] width 425 height 49
copy div "telehealth recommendations ? going to my [MEDICAL_DATA] every time i need a ref…"
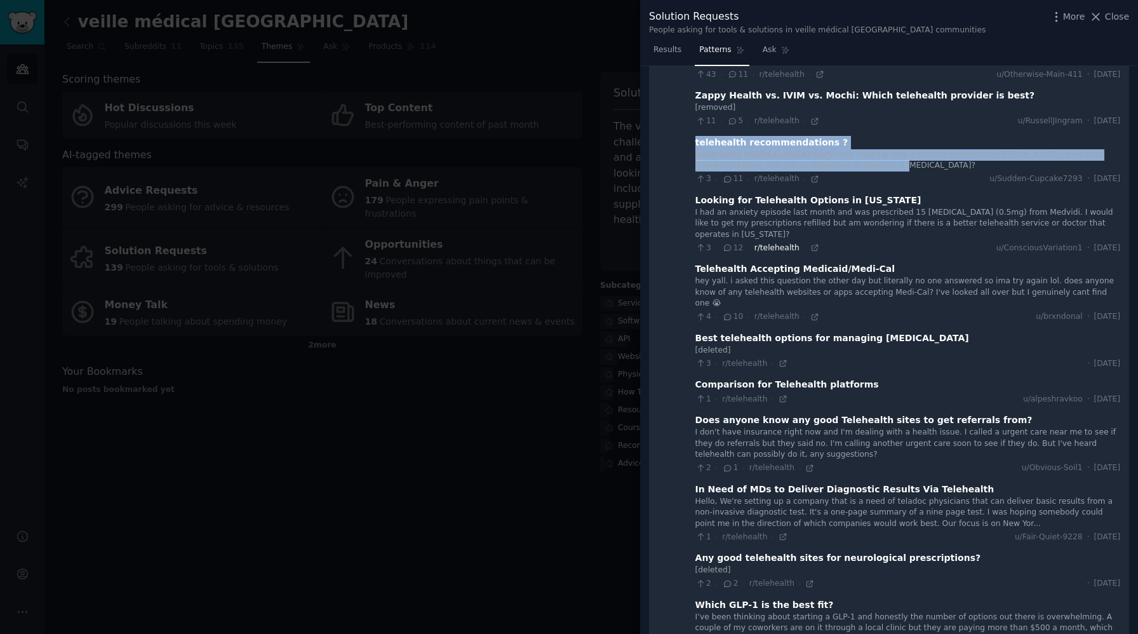
scroll to position [329, 0]
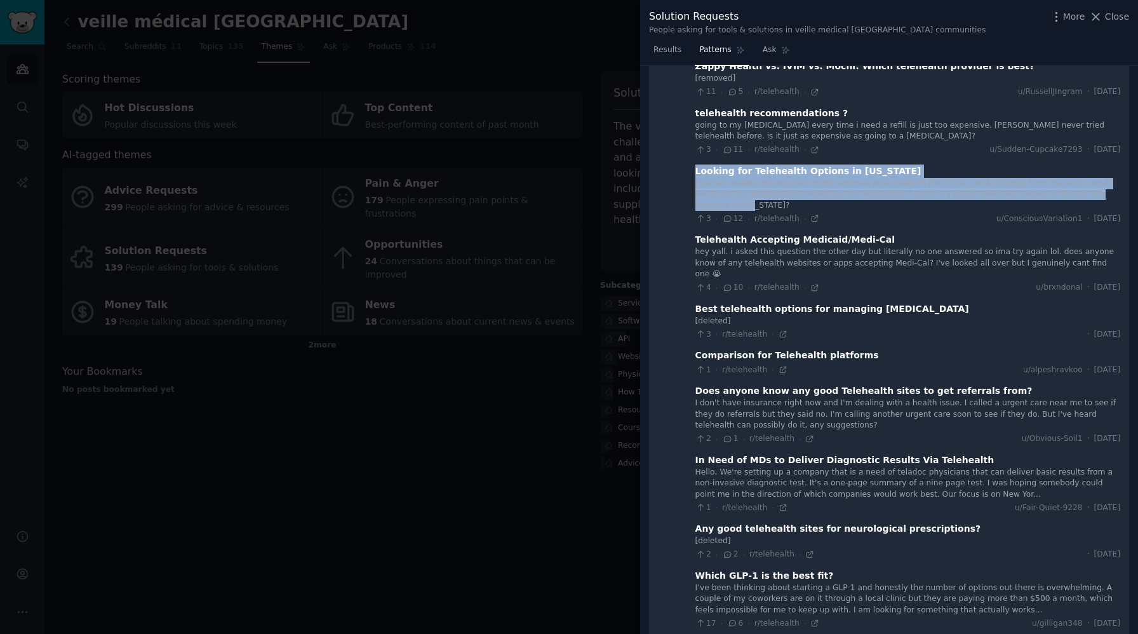
drag, startPoint x: 693, startPoint y: 171, endPoint x: 1137, endPoint y: 191, distance: 445.0
click at [1137, 191] on div "Download Reset Share Pattern s 7 15 💻 Telehealth Service Recommendations and Co…" at bounding box center [889, 350] width 498 height 568
copy div "Looking for Telehealth Options in [US_STATE] I had an anxiety episode last mont…"
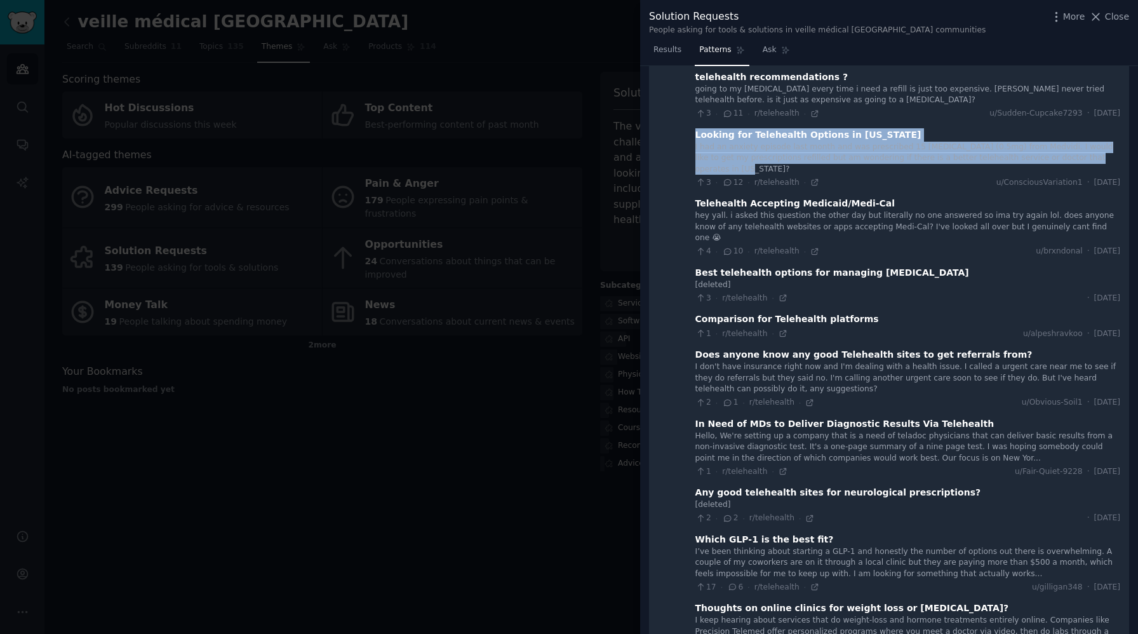
scroll to position [371, 0]
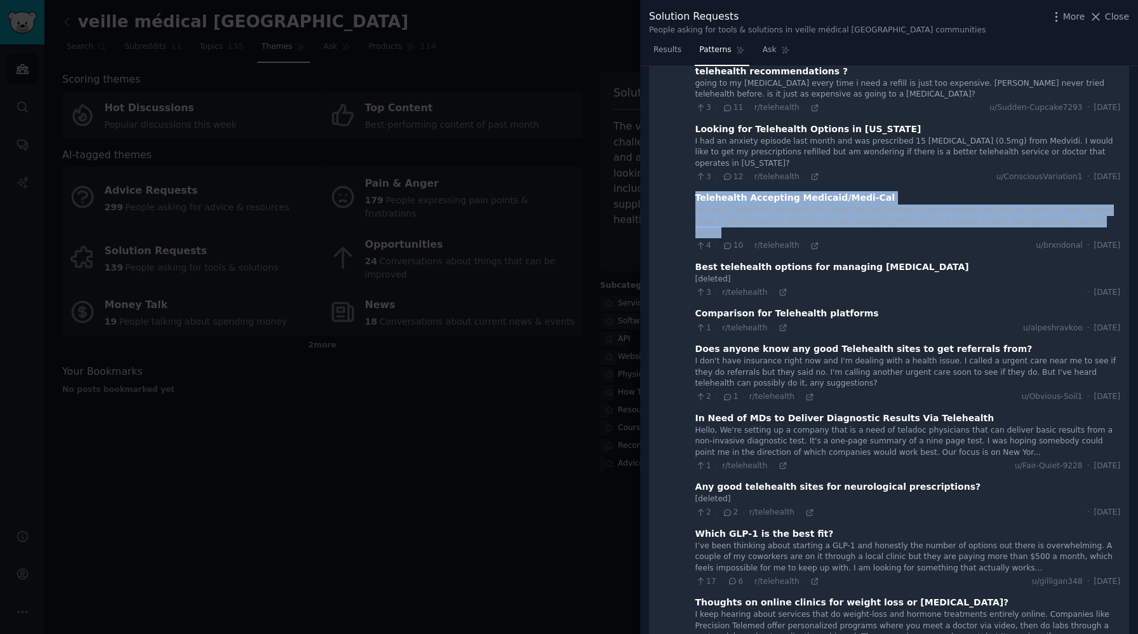
drag, startPoint x: 694, startPoint y: 186, endPoint x: 1093, endPoint y: 208, distance: 400.1
click at [1093, 208] on div "Telehealth Accepting Medicaid/Medi-Cal hey yall. i asked this question the othe…" at bounding box center [907, 221] width 425 height 60
copy div "Telehealth Accepting Medicaid/Medi-Cal hey yall. i asked this question the othe…"
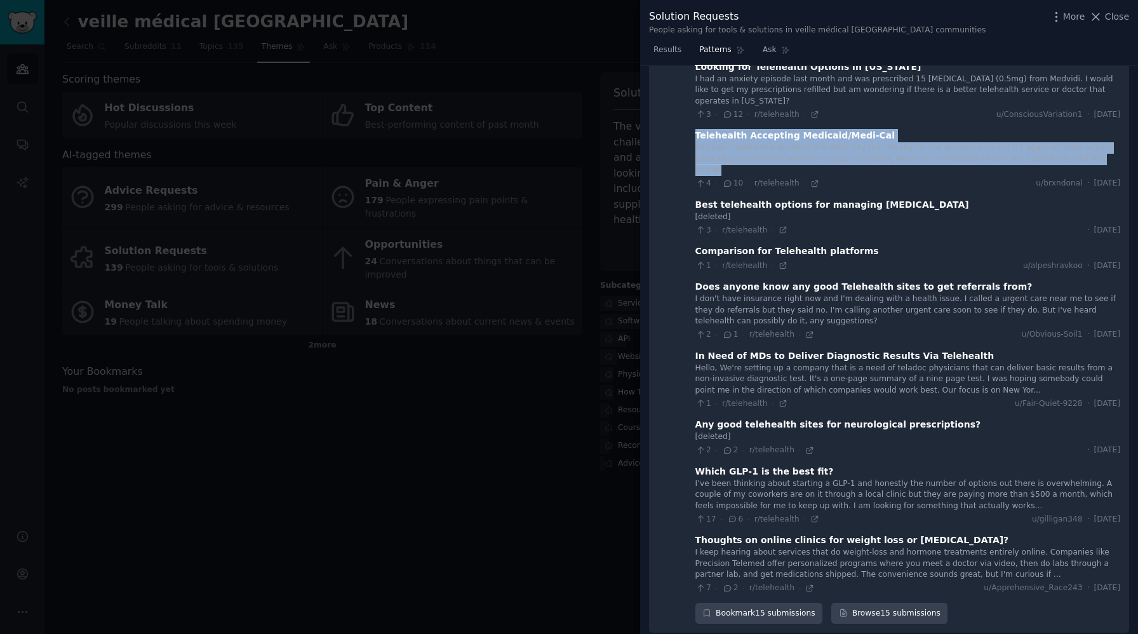
scroll to position [441, 0]
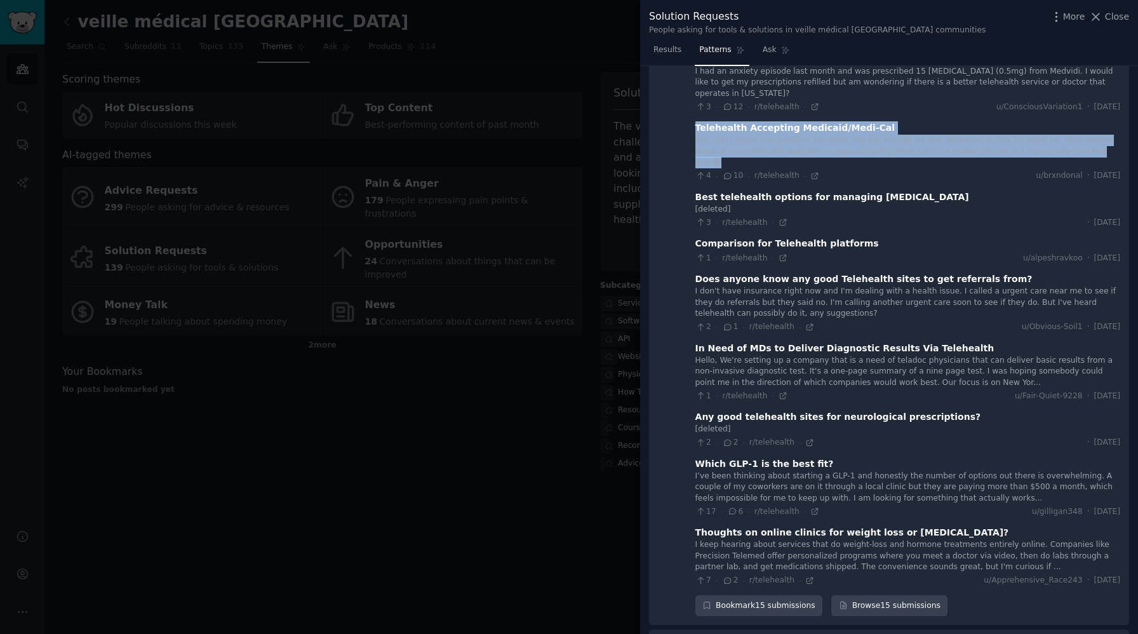
drag, startPoint x: 694, startPoint y: 173, endPoint x: 956, endPoint y: 180, distance: 262.4
click at [956, 191] on div "Best telehealth options for managing [MEDICAL_DATA]" at bounding box center [907, 197] width 425 height 13
copy div "Best telehealth options for managing [MEDICAL_DATA]"
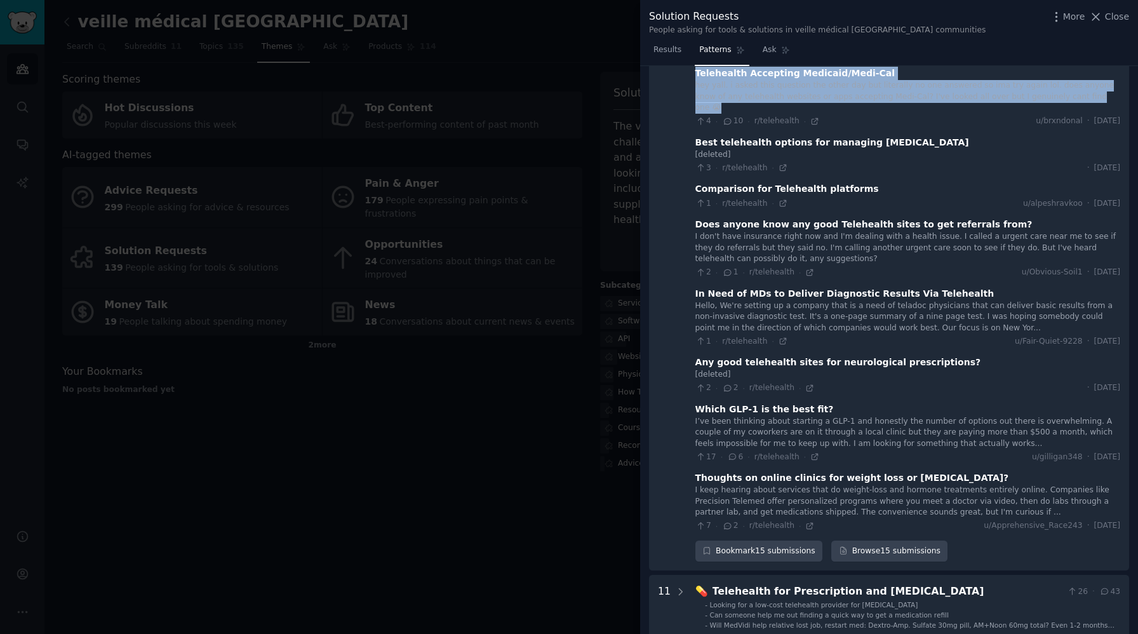
scroll to position [517, 0]
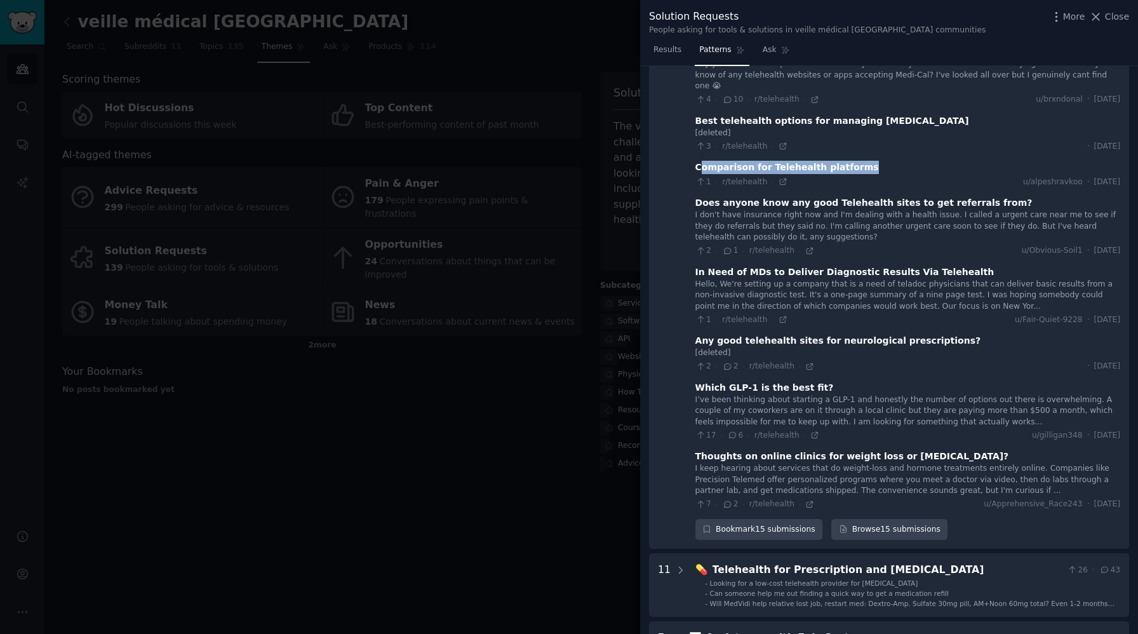
drag, startPoint x: 696, startPoint y: 147, endPoint x: 858, endPoint y: 148, distance: 161.9
click at [858, 161] on div "Comparison for Telehealth platforms" at bounding box center [907, 167] width 425 height 13
click at [688, 146] on Comparisons "15 💻 Telehealth Service Recommendations and Comparisons 129 · 83 Telehealth sug…" at bounding box center [889, 78] width 480 height 942
drag, startPoint x: 692, startPoint y: 146, endPoint x: 854, endPoint y: 145, distance: 161.9
click at [854, 161] on div "Comparison for Telehealth platforms" at bounding box center [907, 167] width 425 height 13
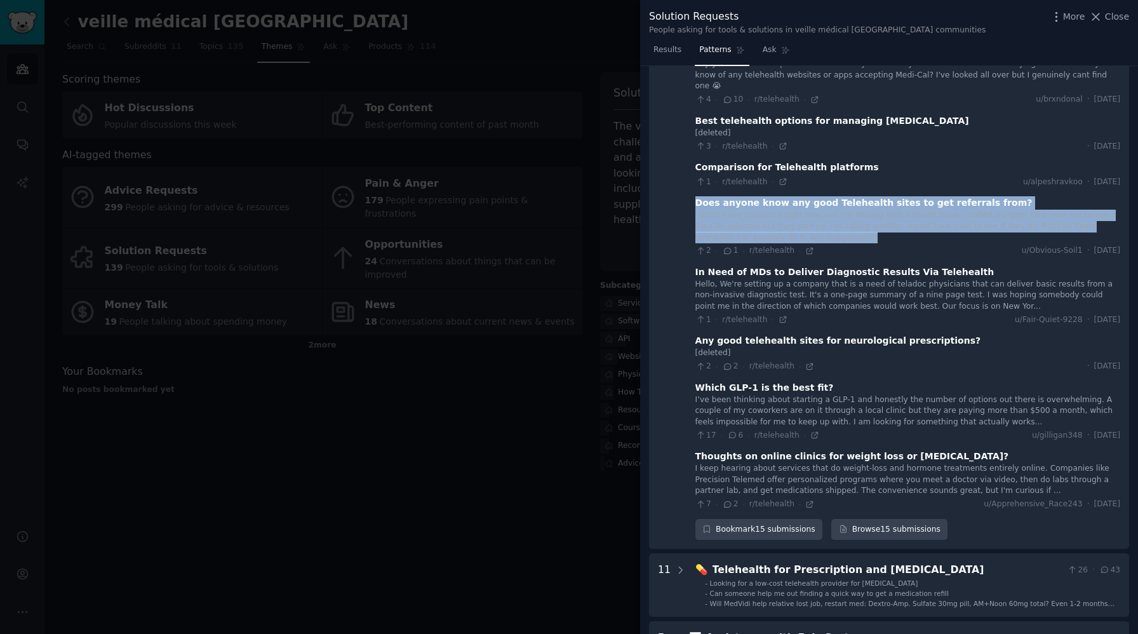
drag, startPoint x: 693, startPoint y: 180, endPoint x: 873, endPoint y: 215, distance: 183.6
click at [873, 215] on div "Does anyone know any good Telehealth sites to get referrals from? I don't have …" at bounding box center [907, 226] width 425 height 60
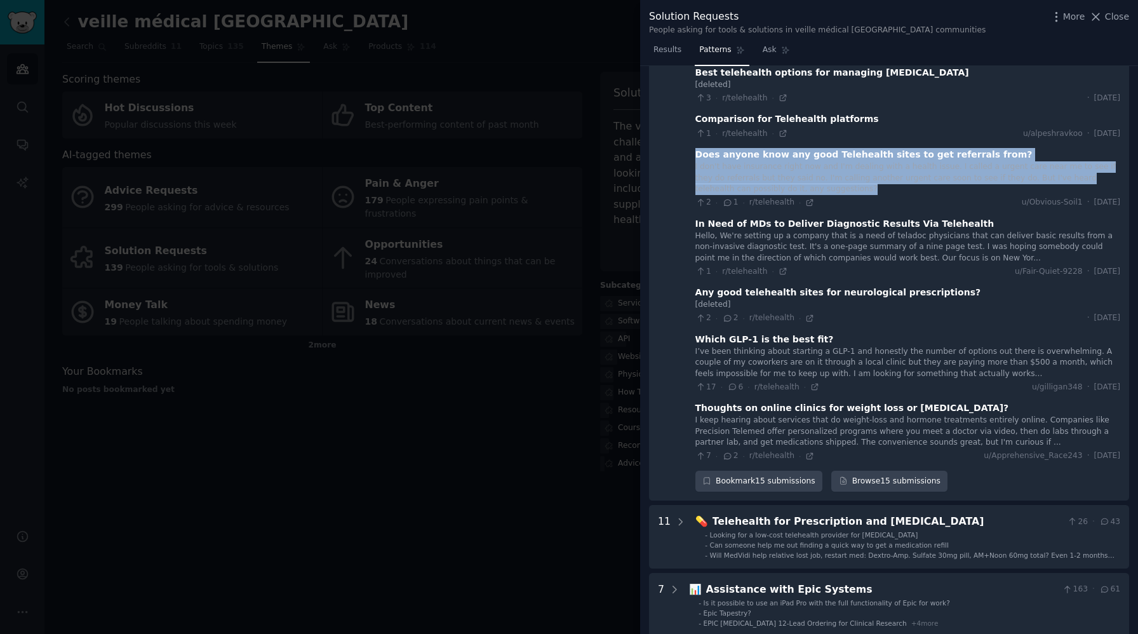
scroll to position [580, 0]
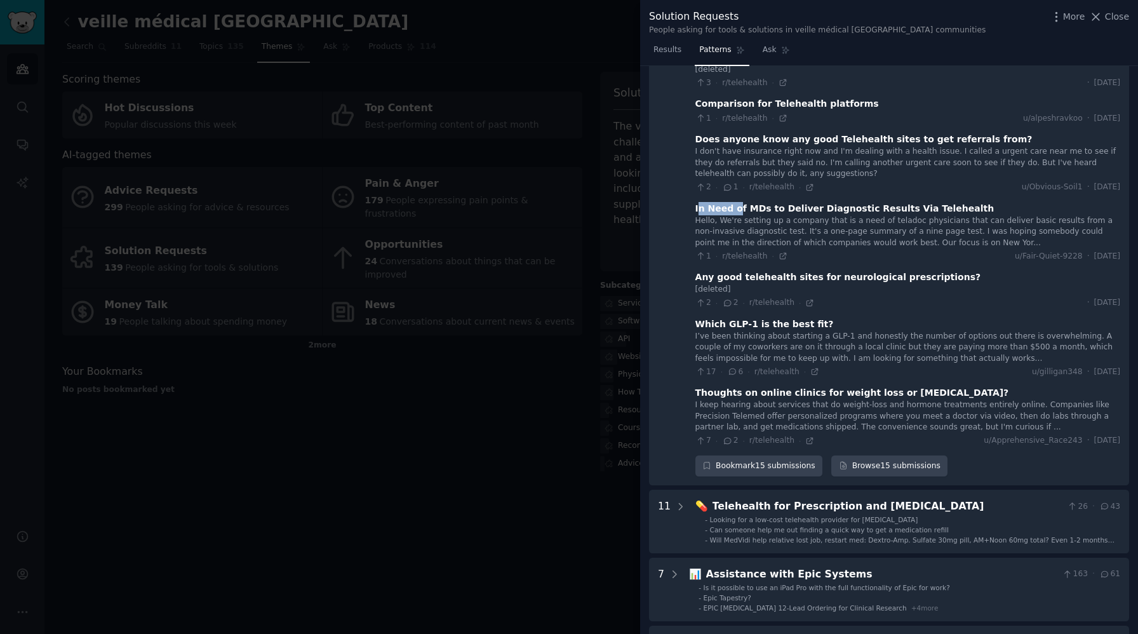
drag, startPoint x: 695, startPoint y: 185, endPoint x: 732, endPoint y: 190, distance: 37.2
click at [732, 202] on div "In Need of MDs to Deliver Diagnostic Results Via Telehealth" at bounding box center [844, 208] width 299 height 13
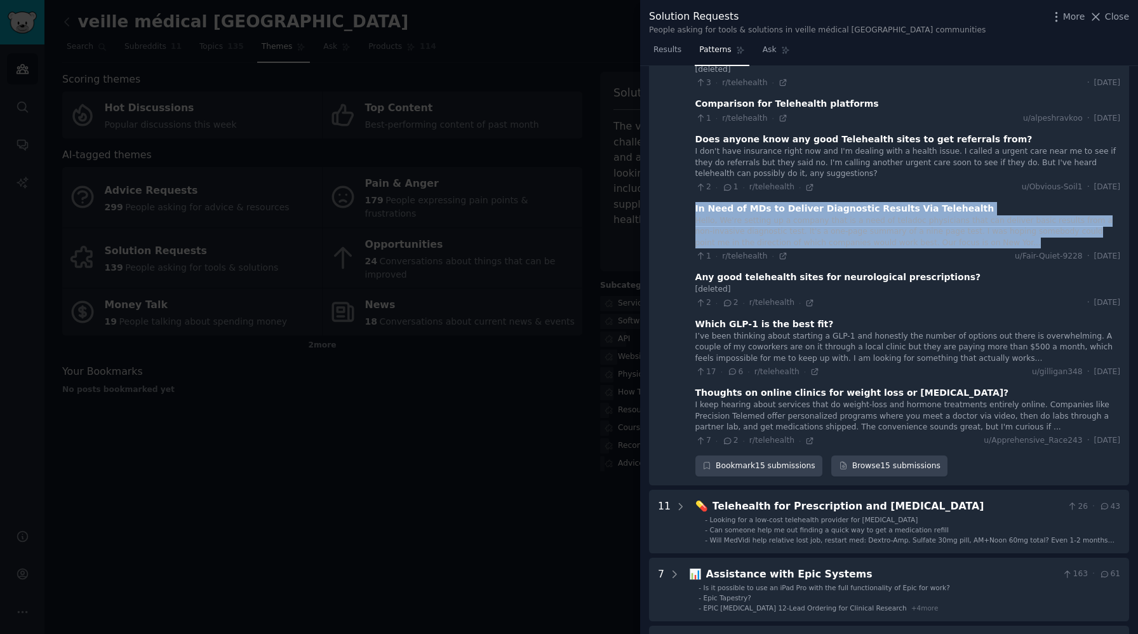
drag, startPoint x: 693, startPoint y: 186, endPoint x: 998, endPoint y: 217, distance: 307.0
click at [998, 217] on div "In Need of MDs to Deliver Diagnostic Results Via Telehealth Hello, We're settin…" at bounding box center [907, 232] width 425 height 60
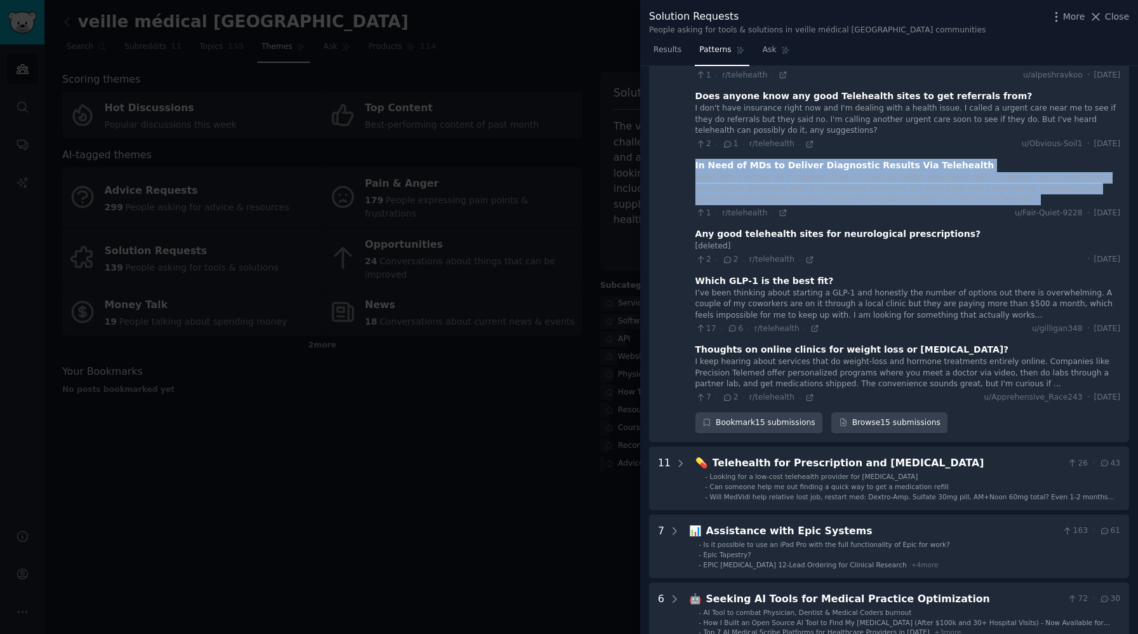
scroll to position [625, 0]
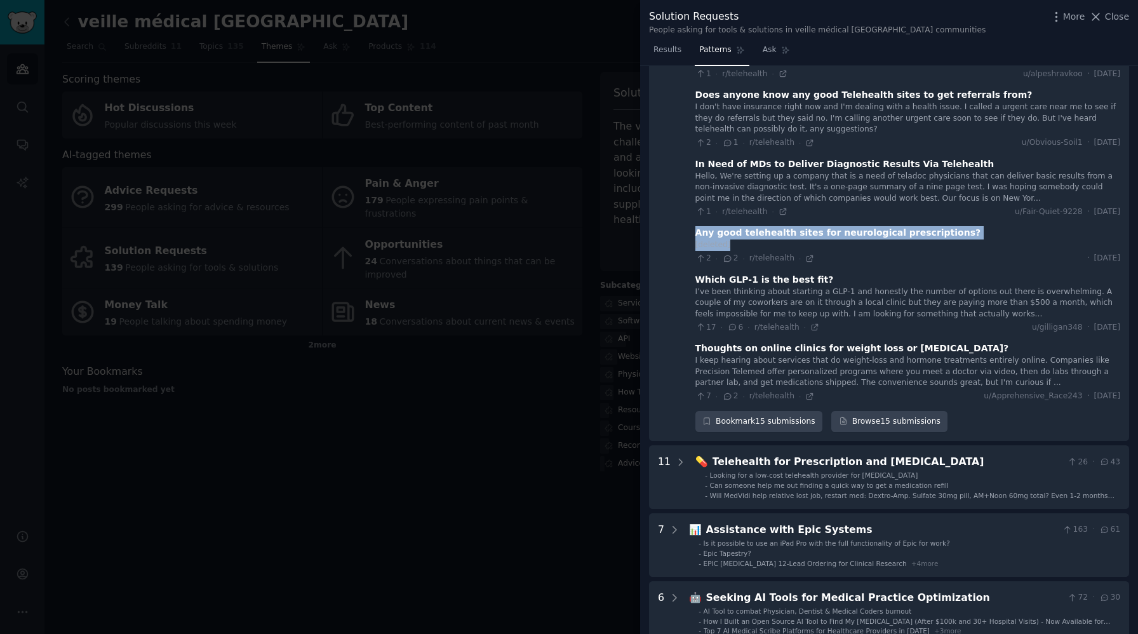
drag, startPoint x: 694, startPoint y: 213, endPoint x: 766, endPoint y: 222, distance: 72.9
click at [766, 226] on div "Any good telehealth sites for neurological prescriptions? [deleted] 2 · 2 · r/t…" at bounding box center [907, 245] width 425 height 38
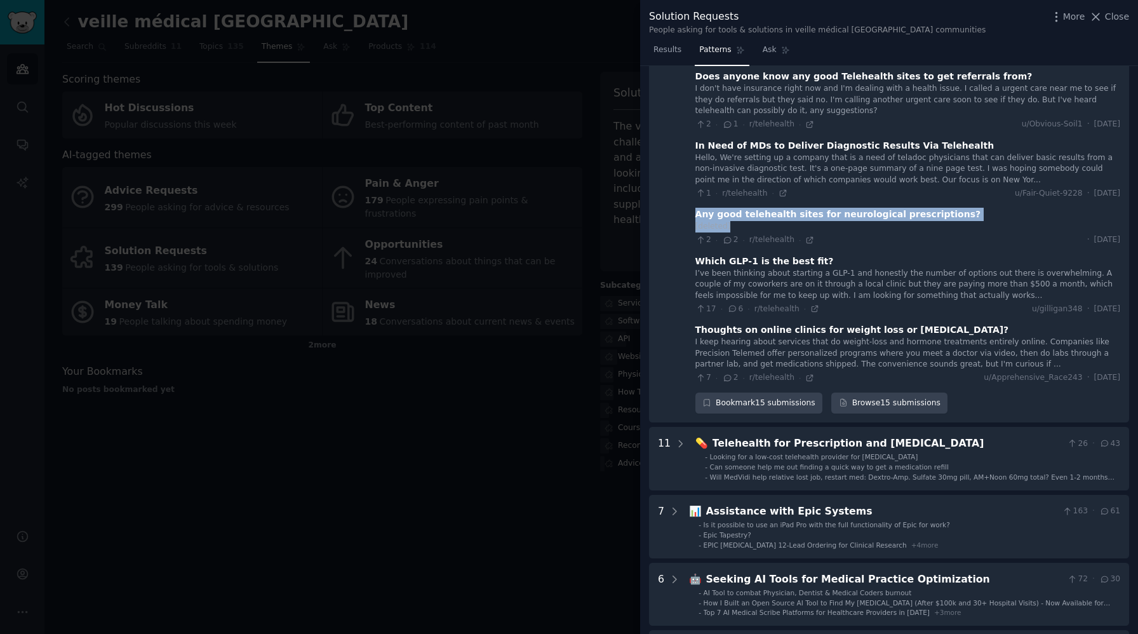
scroll to position [651, 0]
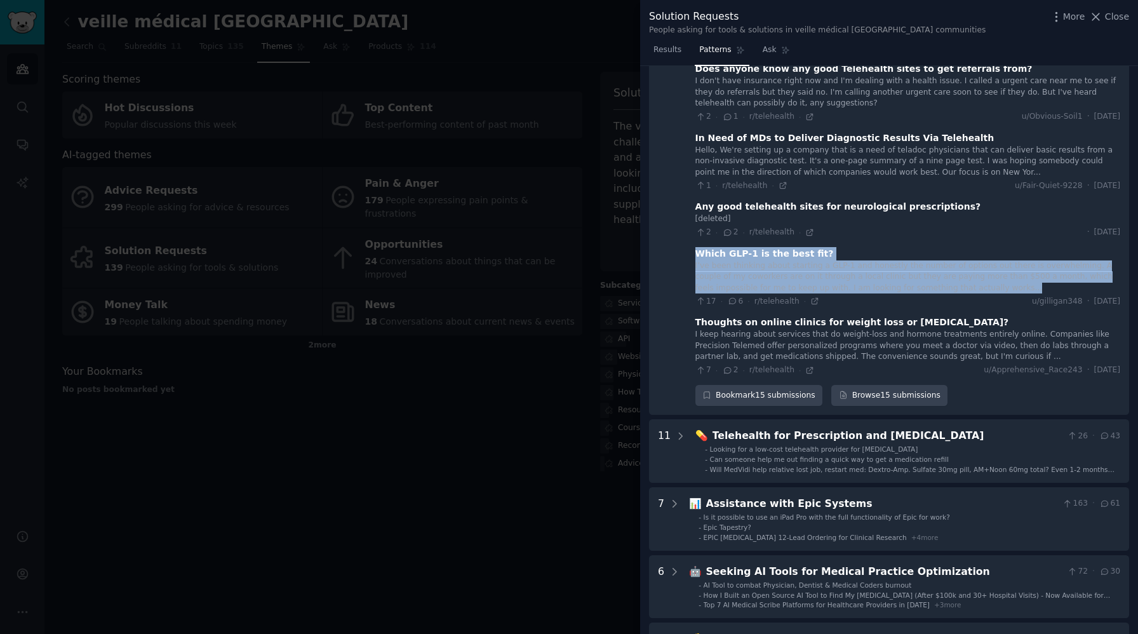
drag, startPoint x: 694, startPoint y: 232, endPoint x: 953, endPoint y: 267, distance: 262.2
click at [953, 267] on div "Which GLP-1 is the best fit? I’ve been thinking about starting a GLP-1 and hone…" at bounding box center [907, 277] width 425 height 60
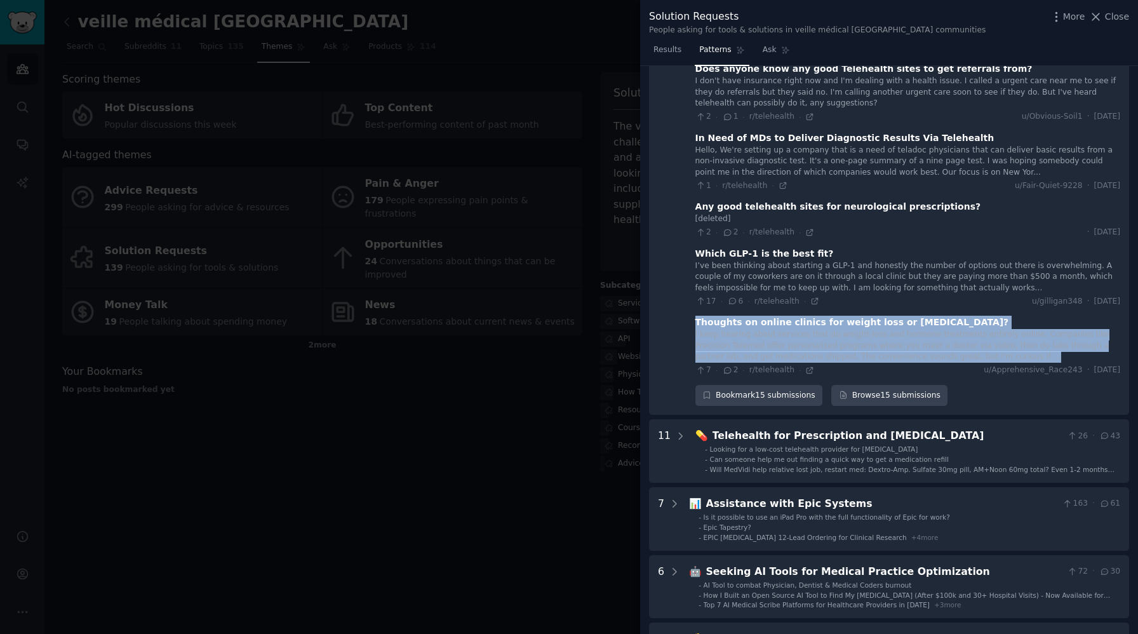
drag, startPoint x: 692, startPoint y: 301, endPoint x: 1014, endPoint y: 333, distance: 323.6
